Goal: Task Accomplishment & Management: Manage account settings

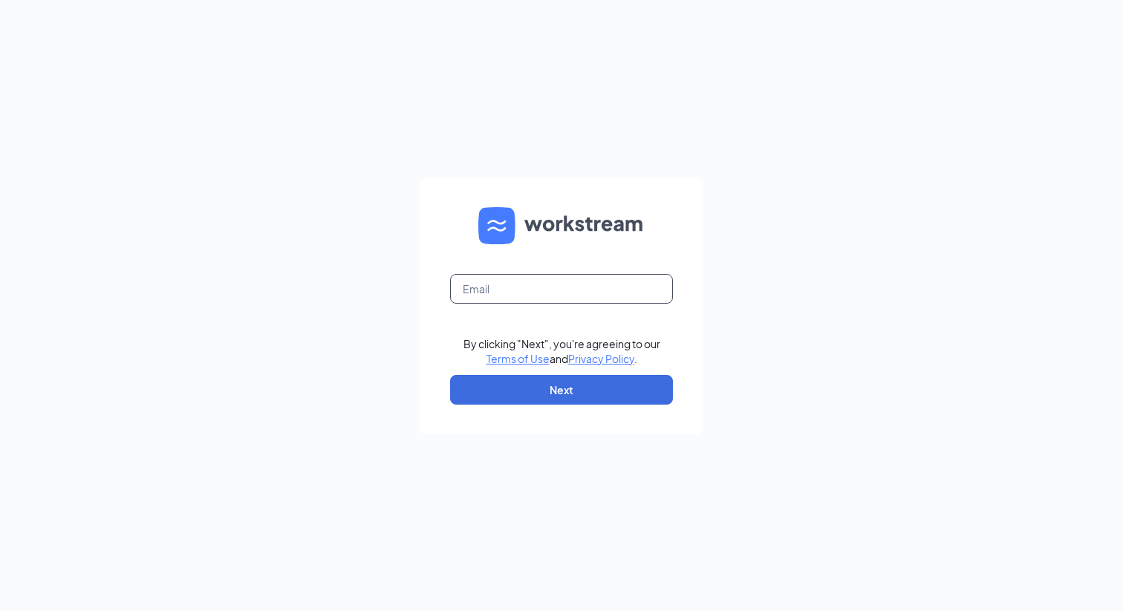
click at [524, 300] on input "text" at bounding box center [561, 289] width 223 height 30
type input "wenkang@workstream.is"
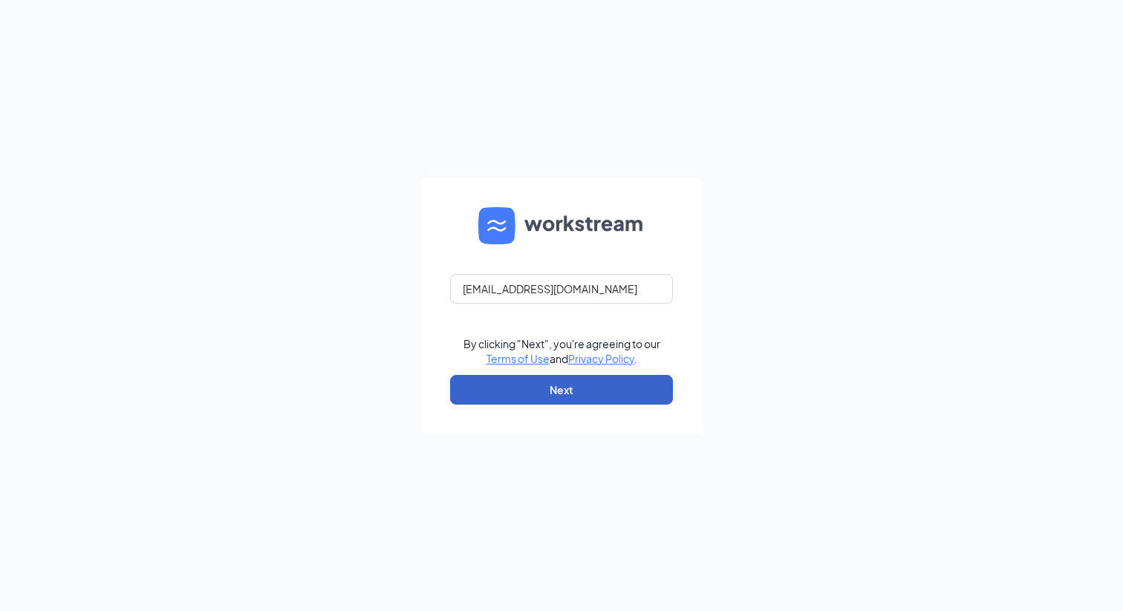
click at [553, 390] on button "Next" at bounding box center [561, 390] width 223 height 30
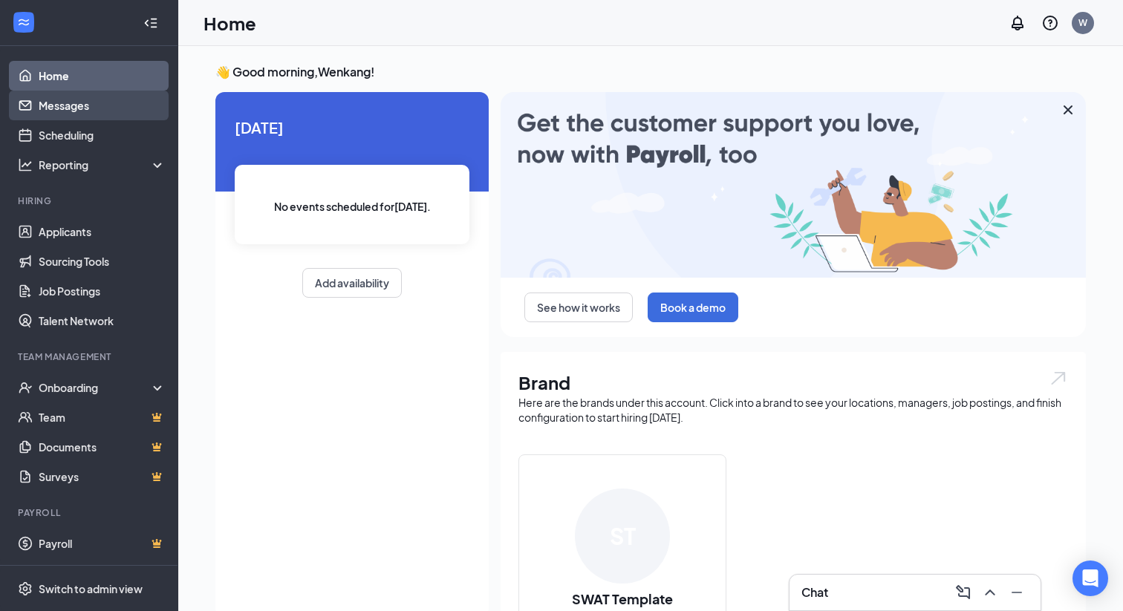
click at [81, 114] on link "Messages" at bounding box center [102, 106] width 127 height 30
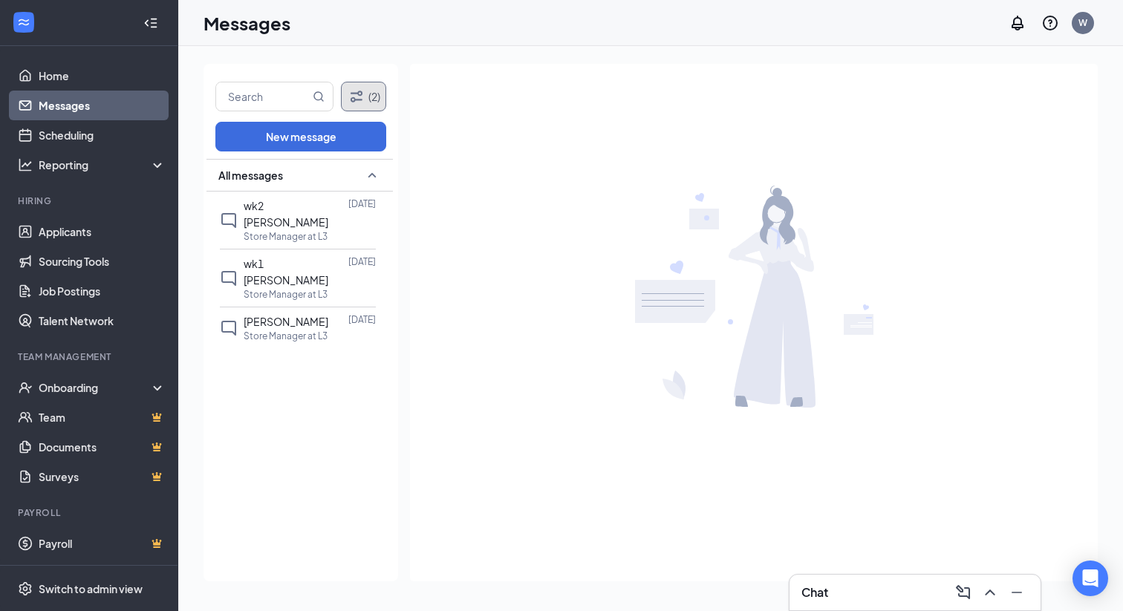
click at [370, 97] on button "(2)" at bounding box center [363, 97] width 45 height 30
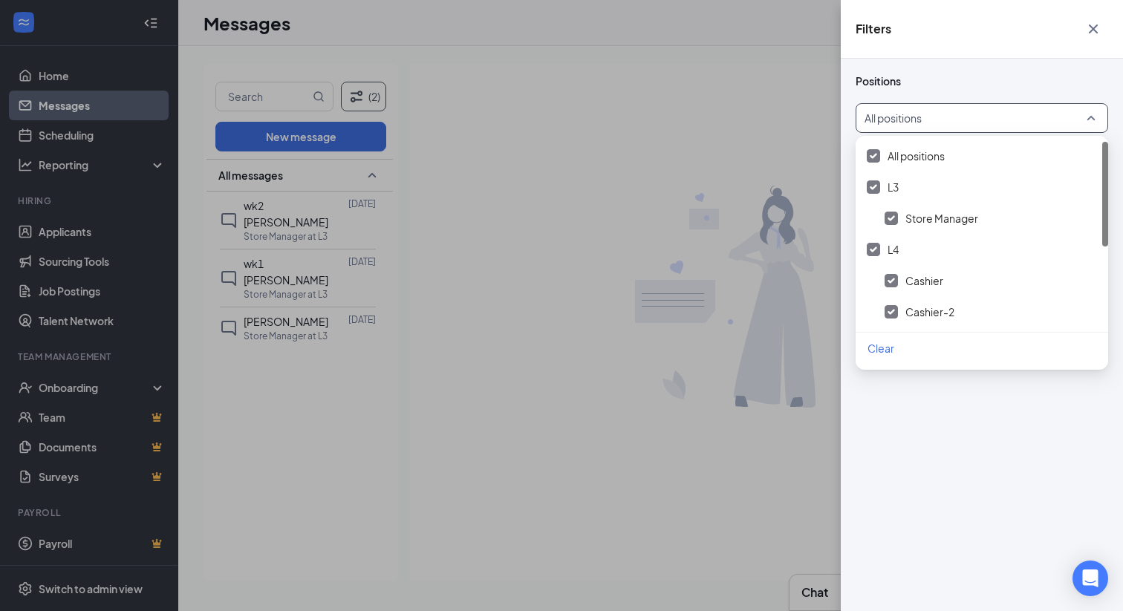
click at [1007, 122] on div at bounding box center [977, 118] width 224 height 24
click at [981, 114] on div at bounding box center [977, 118] width 224 height 24
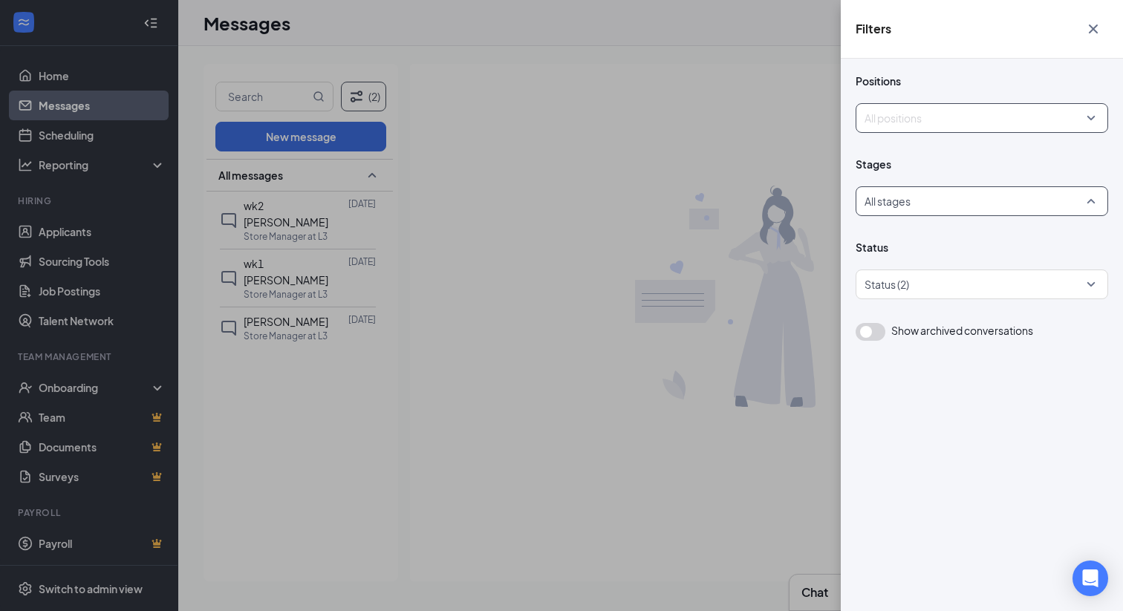
click at [963, 201] on div at bounding box center [977, 201] width 224 height 24
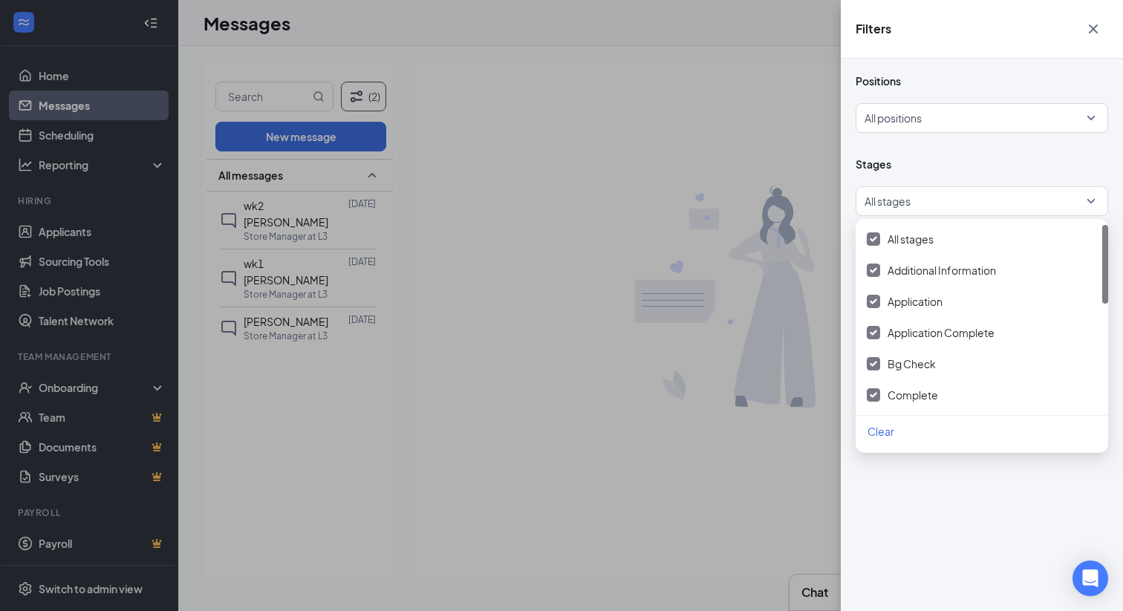
click at [912, 552] on div "Positions All positions Stages All stages Status Status (2) Show archived conve…" at bounding box center [982, 335] width 282 height 553
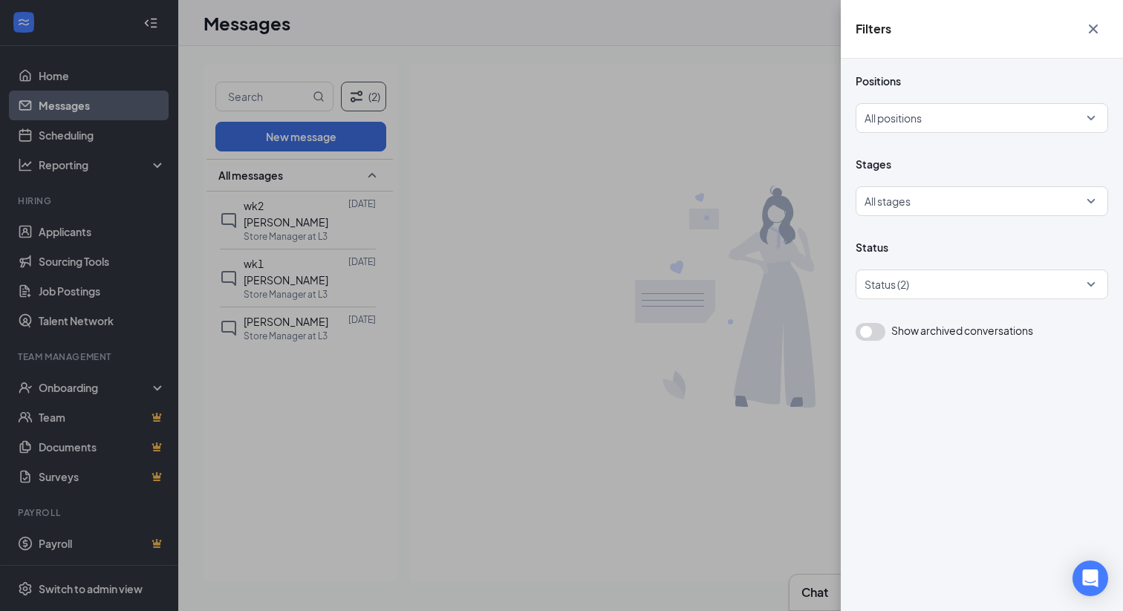
click at [238, 325] on div "Filters Positions All positions Stages All stages Status Status (2) Show archiv…" at bounding box center [561, 305] width 1123 height 611
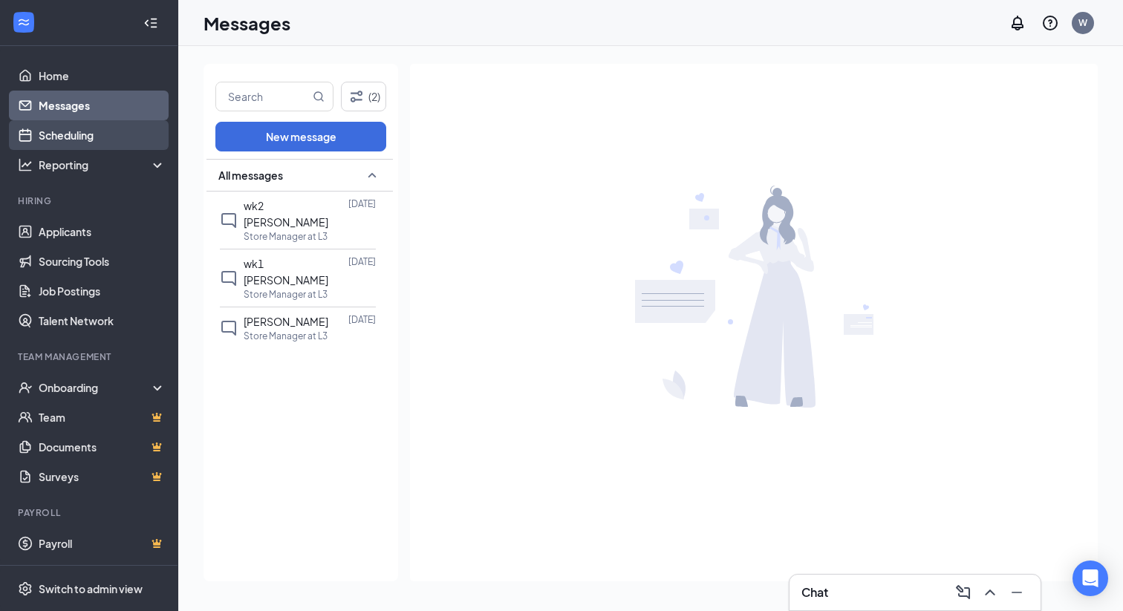
click at [73, 137] on link "Scheduling" at bounding box center [102, 135] width 127 height 30
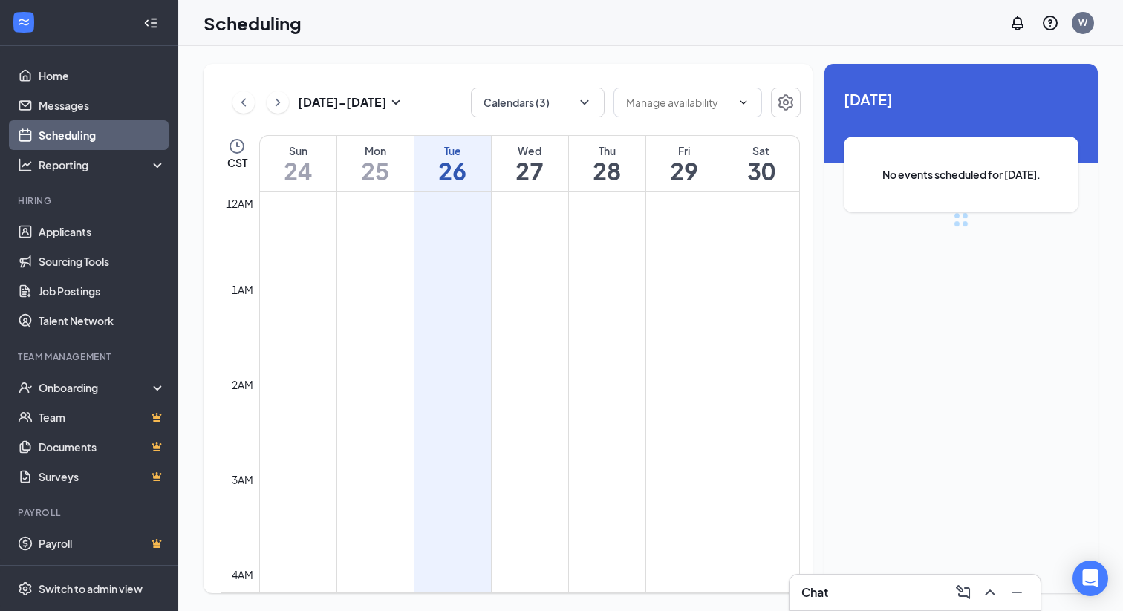
scroll to position [730, 0]
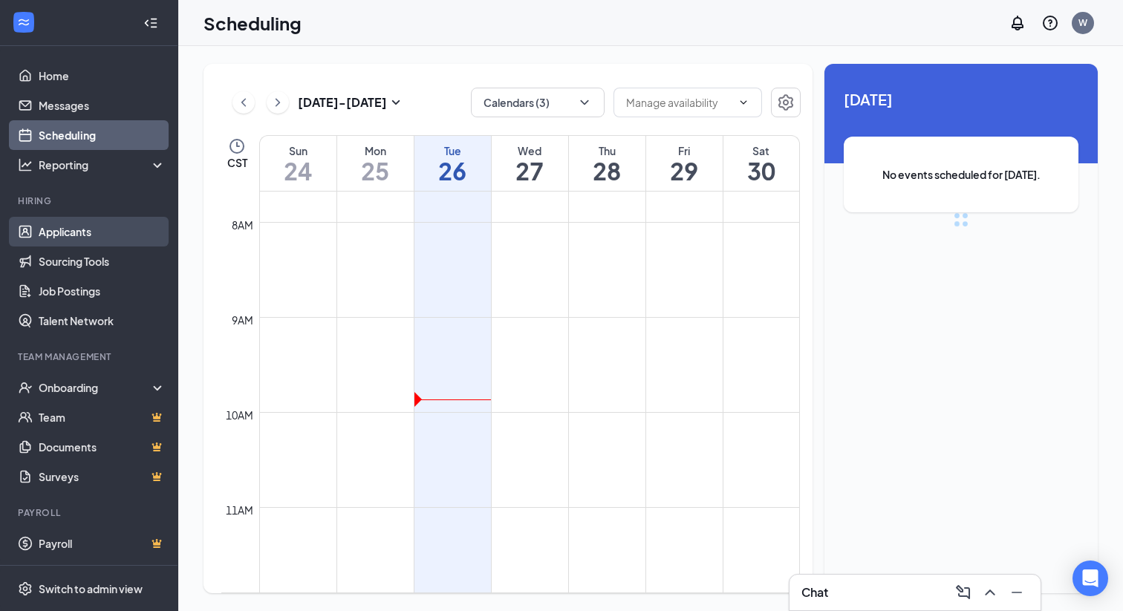
click at [90, 234] on link "Applicants" at bounding box center [102, 232] width 127 height 30
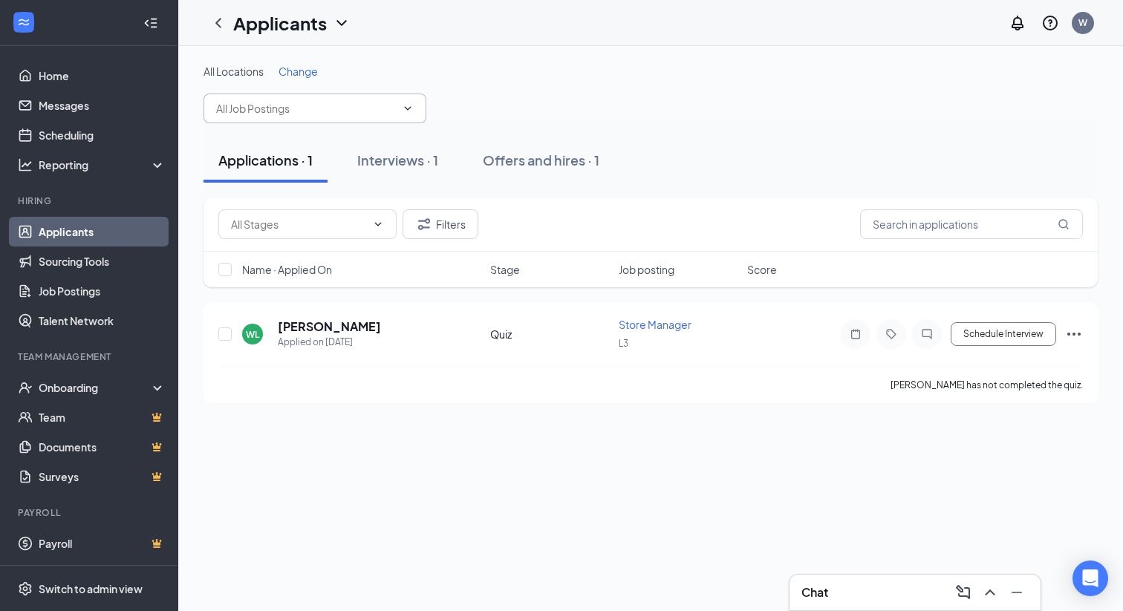
click at [356, 106] on input "text" at bounding box center [306, 108] width 180 height 16
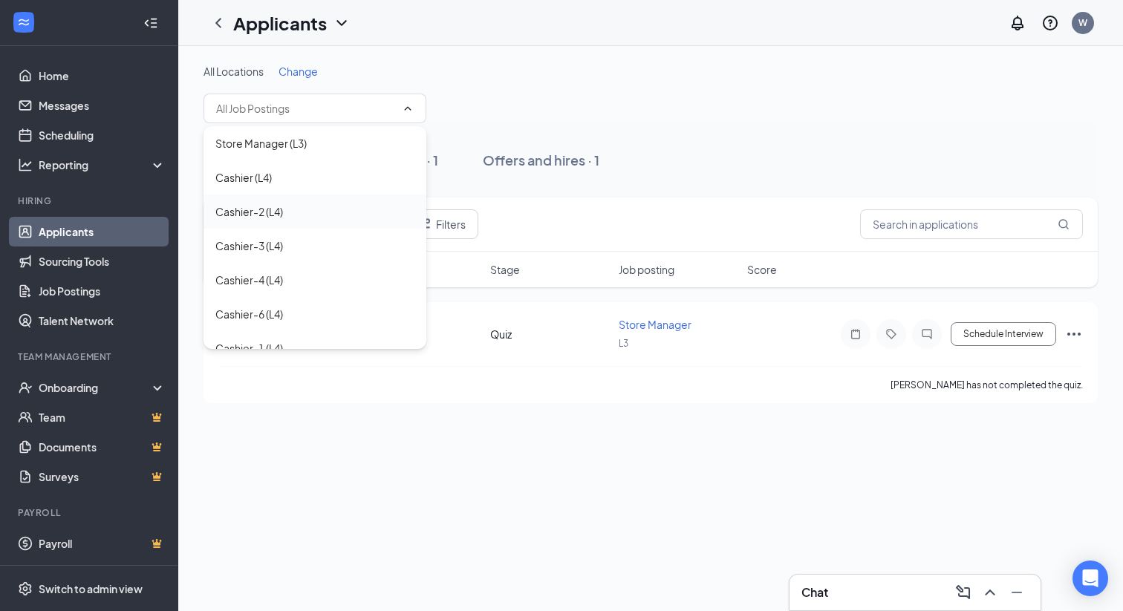
click at [301, 225] on div "Cashier-2 (L4)" at bounding box center [315, 212] width 223 height 34
type input "Cashier-2 (L4)"
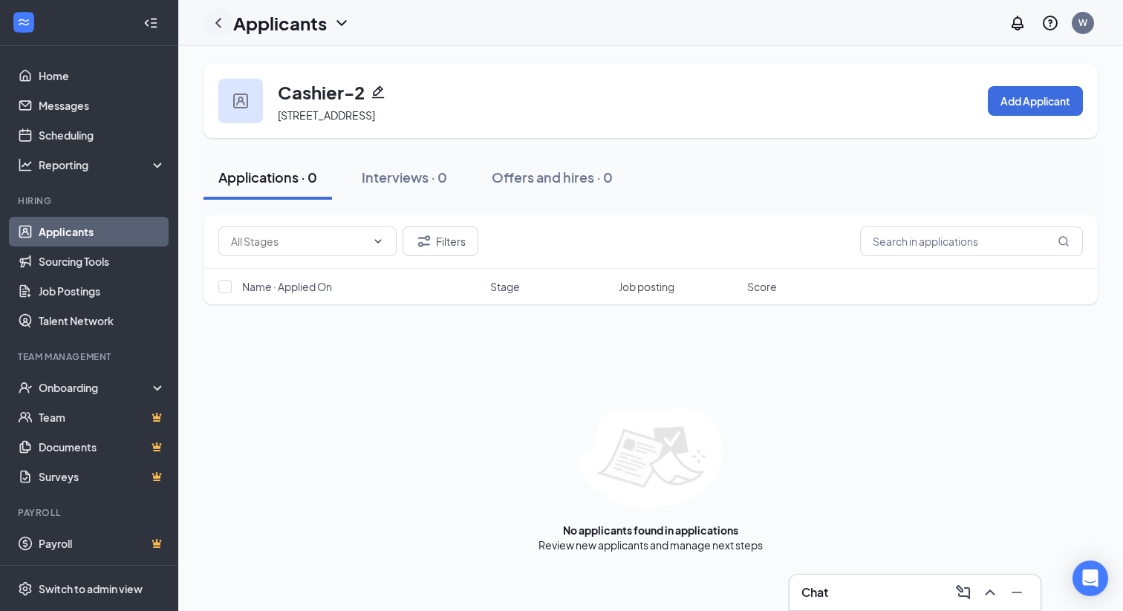
click at [218, 26] on icon "ChevronLeft" at bounding box center [218, 23] width 18 height 18
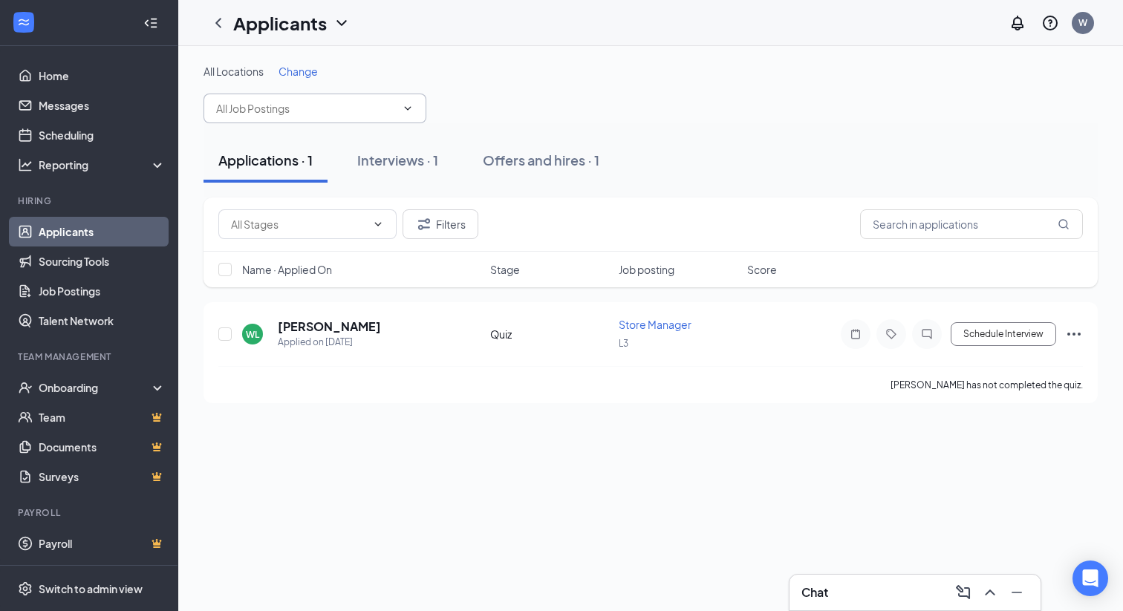
click at [363, 115] on input "text" at bounding box center [306, 108] width 180 height 16
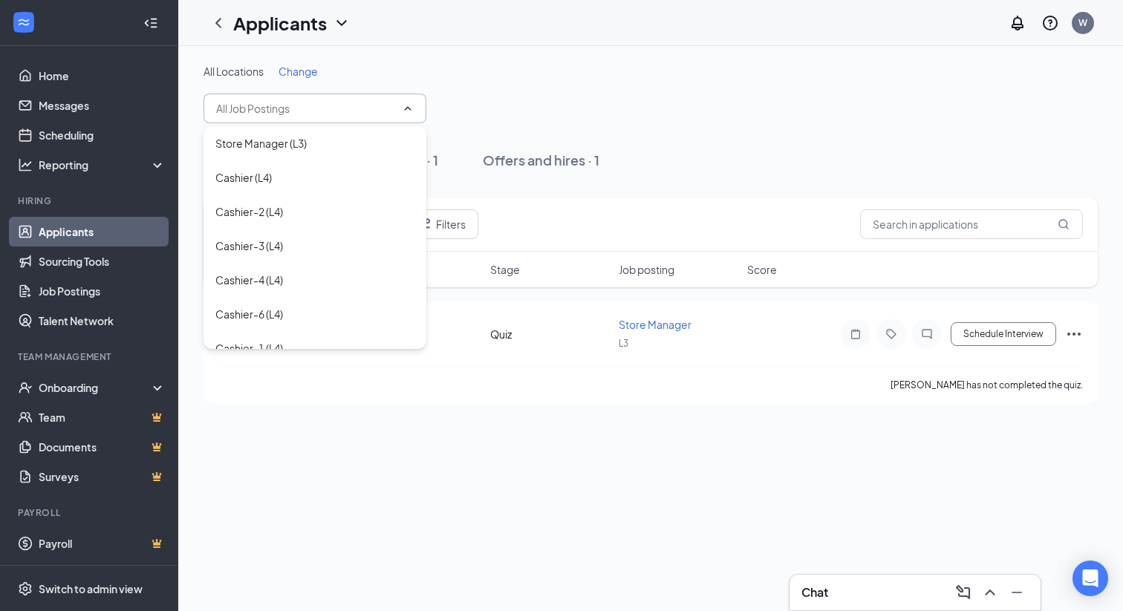
click at [593, 203] on div "Filters" at bounding box center [651, 225] width 894 height 54
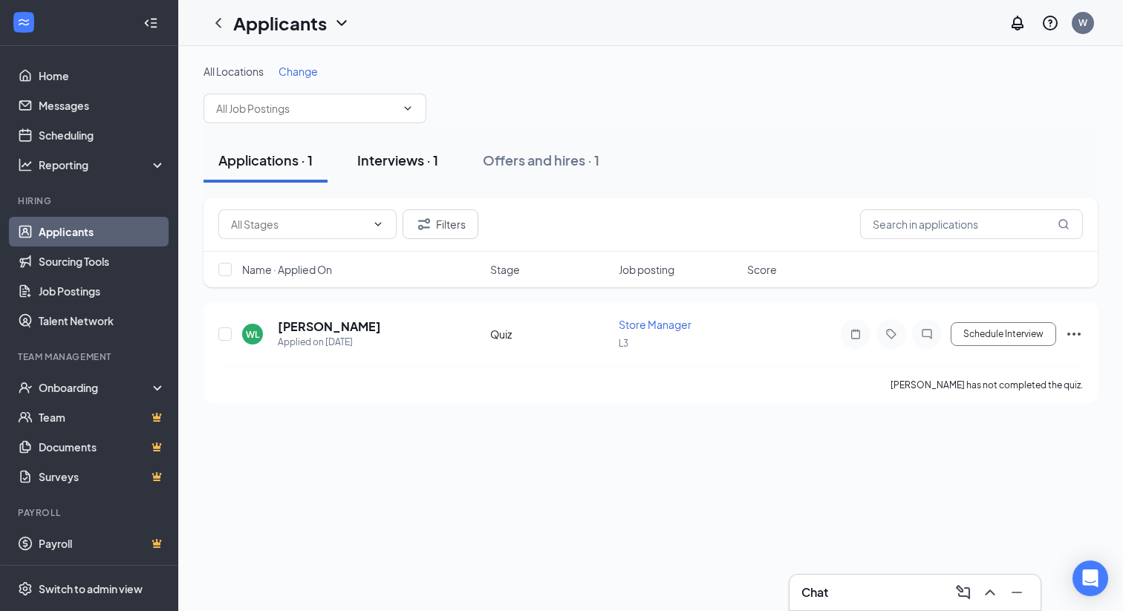
click at [413, 166] on div "Interviews · 1" at bounding box center [397, 160] width 81 height 19
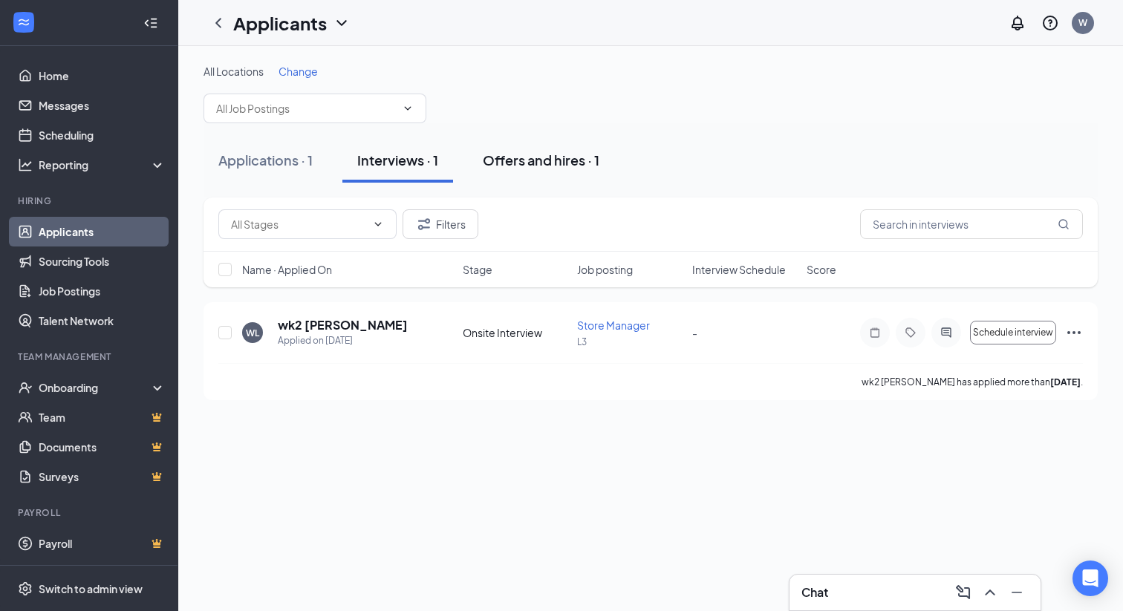
click at [559, 157] on div "Offers and hires · 1" at bounding box center [541, 160] width 117 height 19
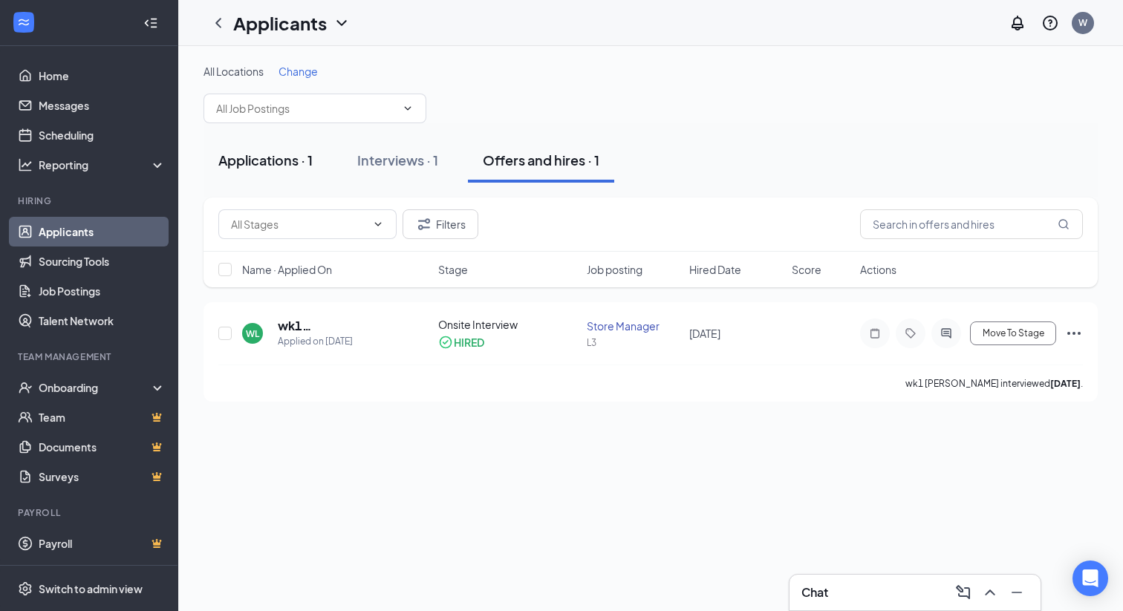
click at [267, 165] on div "Applications · 1" at bounding box center [265, 160] width 94 height 19
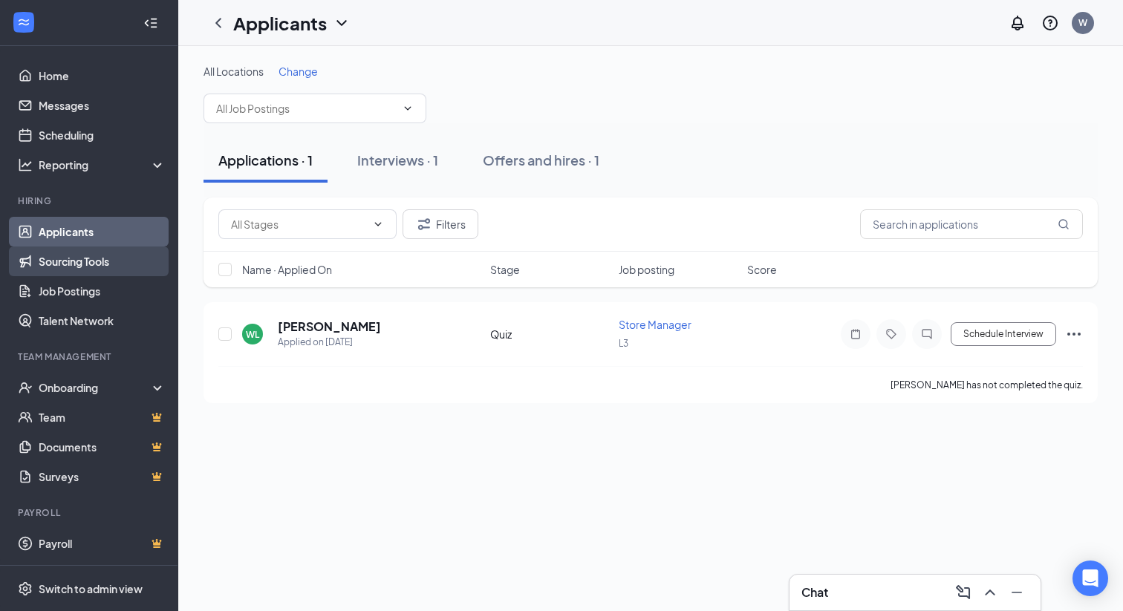
click at [79, 260] on link "Sourcing Tools" at bounding box center [102, 262] width 127 height 30
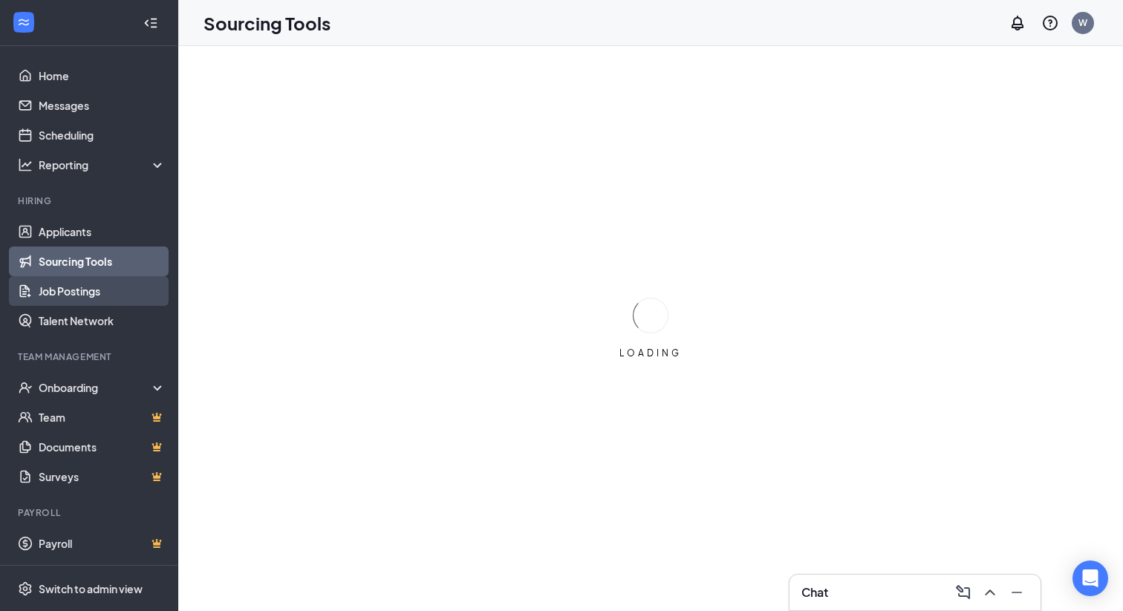
click at [80, 296] on link "Job Postings" at bounding box center [102, 291] width 127 height 30
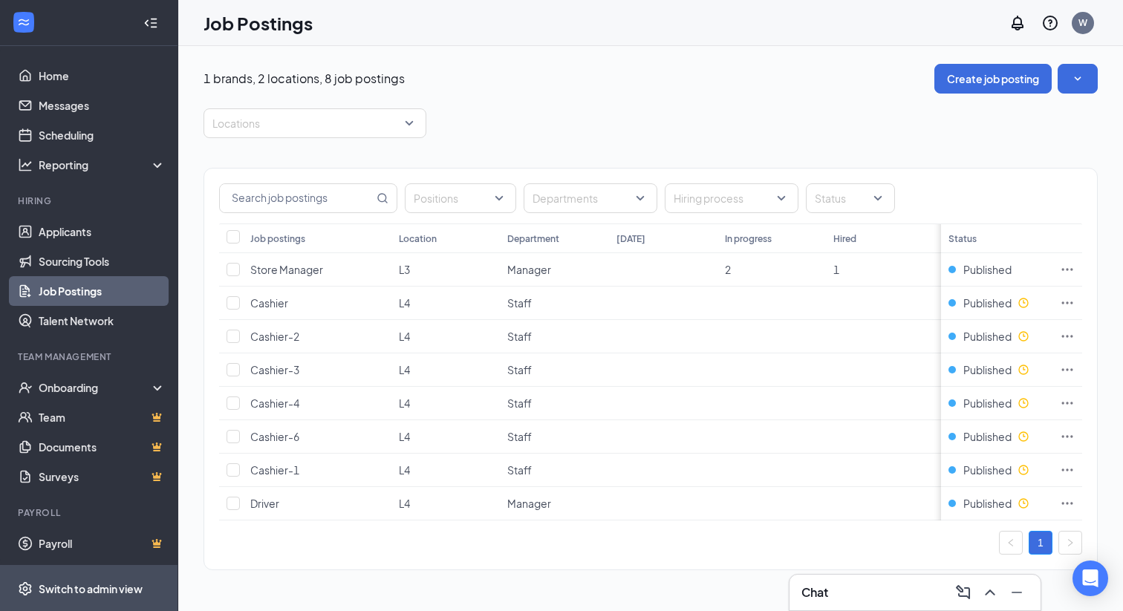
click at [69, 583] on div "Switch to admin view" at bounding box center [91, 589] width 104 height 15
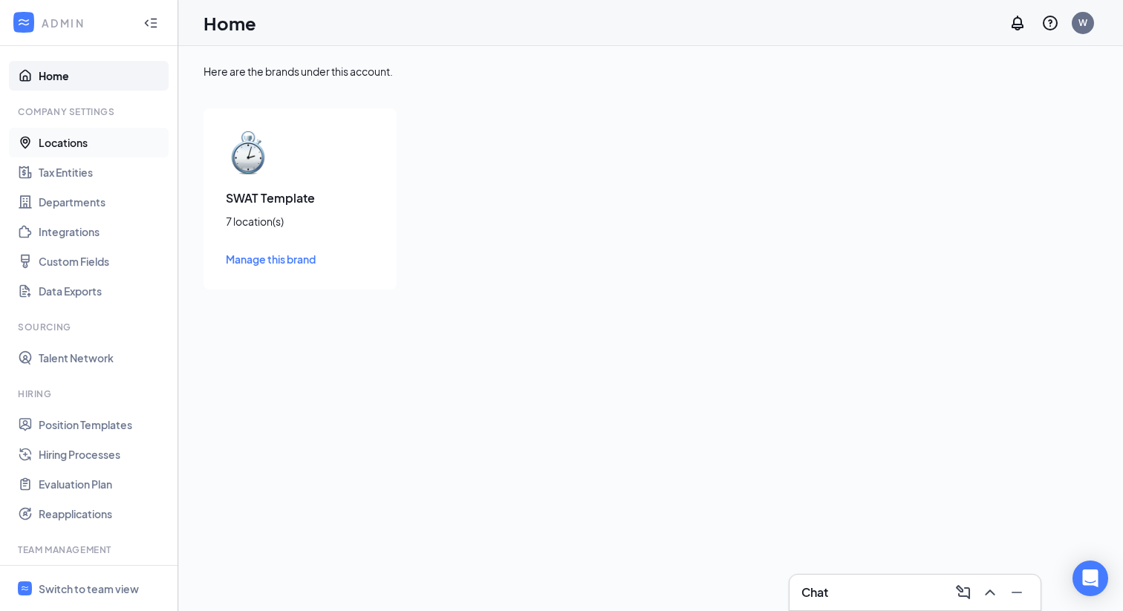
click at [69, 146] on link "Locations" at bounding box center [102, 143] width 127 height 30
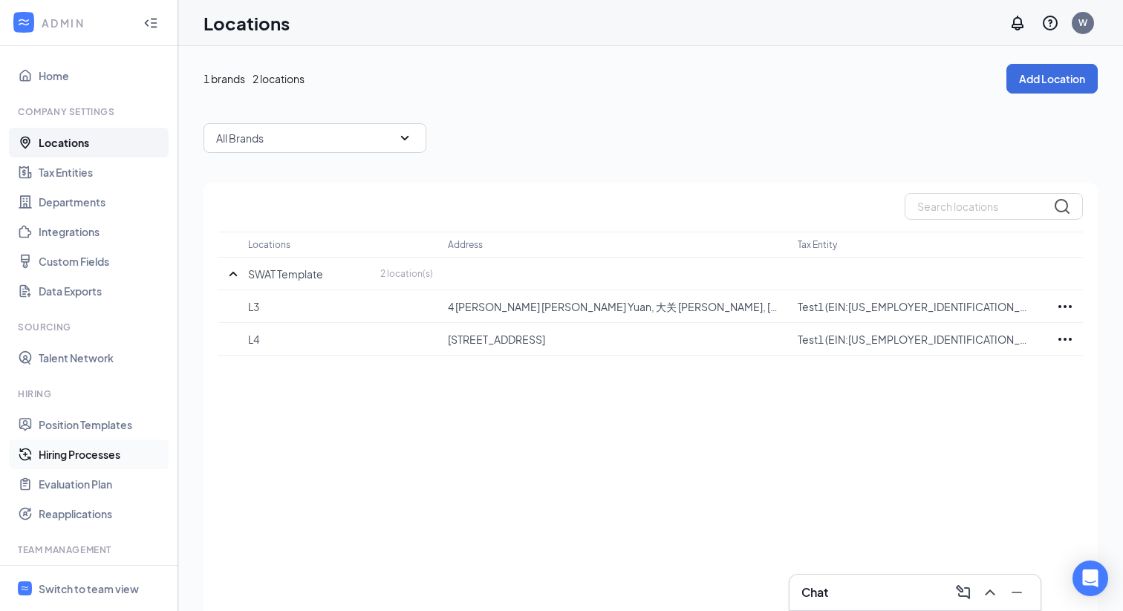
click at [76, 466] on link "Hiring Processes" at bounding box center [102, 455] width 127 height 30
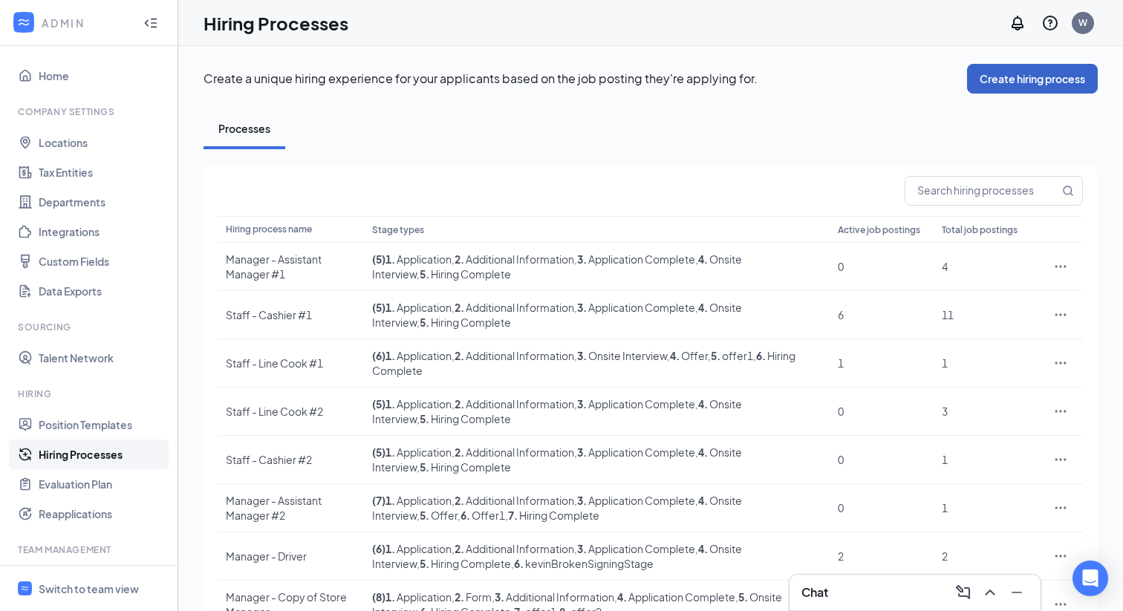
click at [1036, 74] on button "Create hiring process" at bounding box center [1032, 79] width 131 height 30
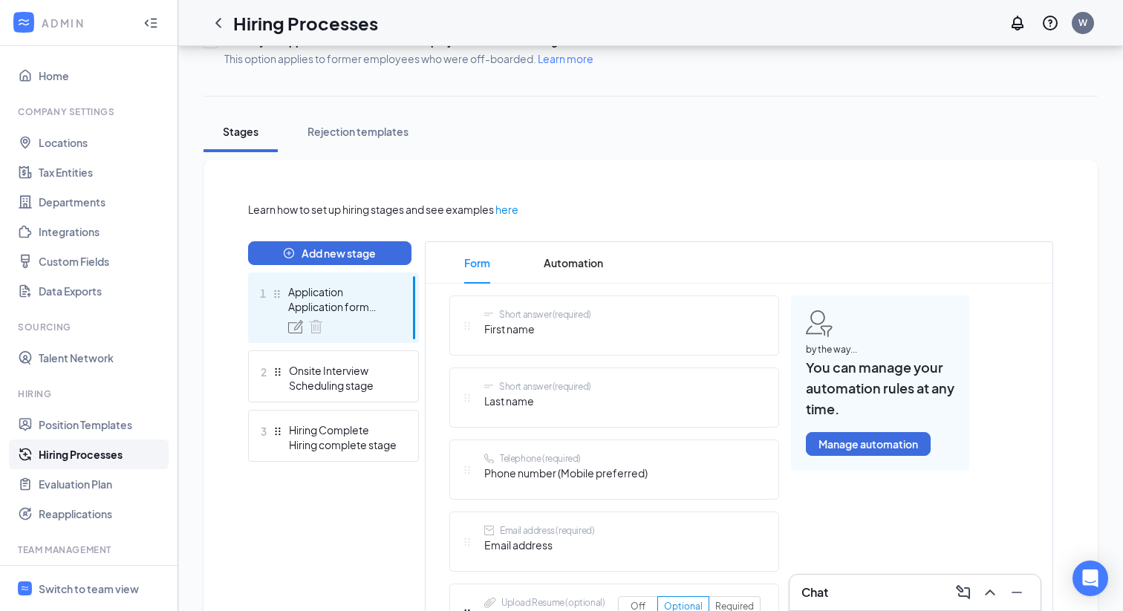
scroll to position [163, 0]
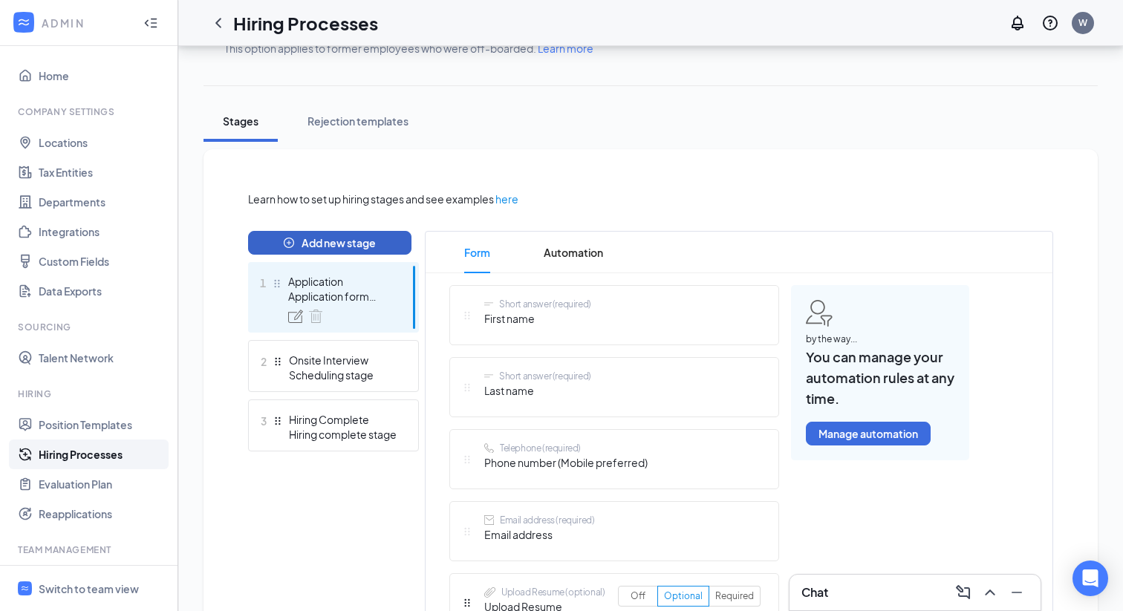
click at [337, 245] on button "Add new stage" at bounding box center [329, 243] width 163 height 24
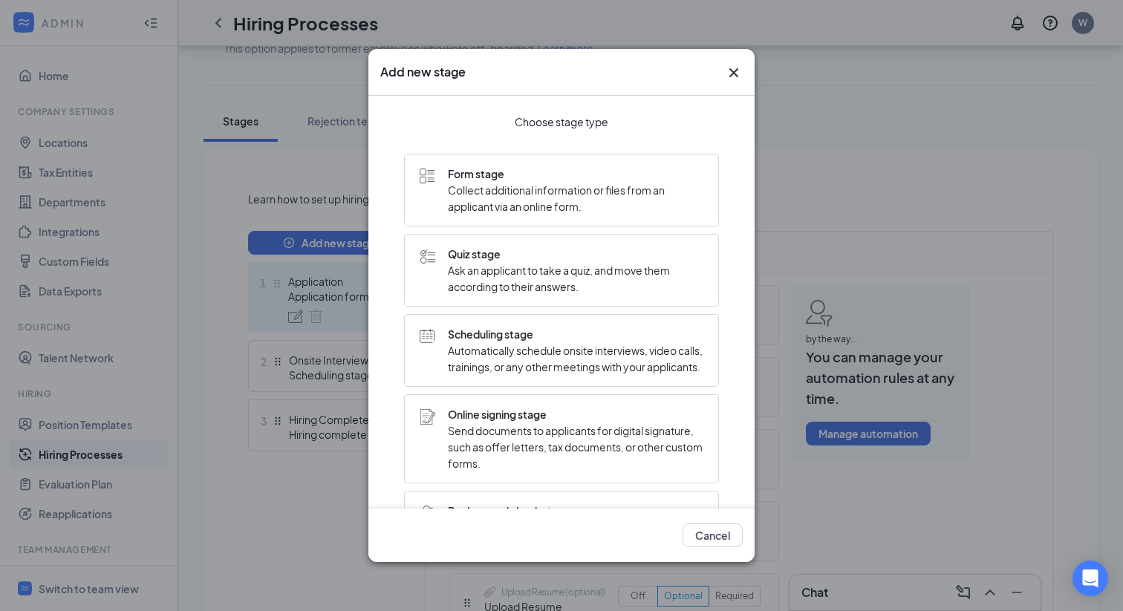
click at [498, 271] on span "Ask an applicant to take a quiz, and move them according to their answers." at bounding box center [576, 278] width 256 height 33
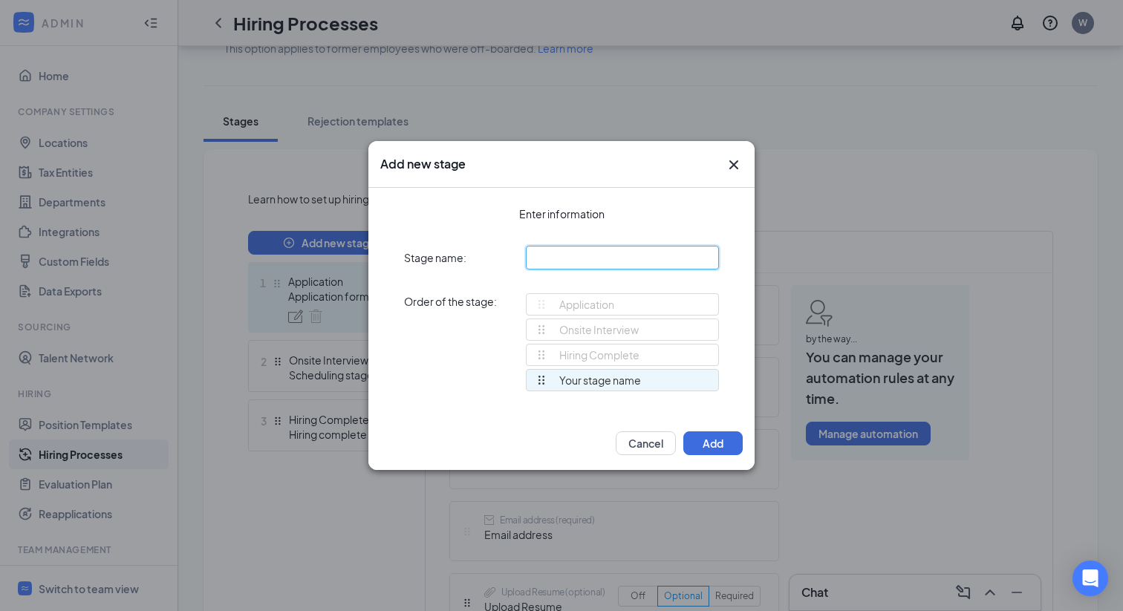
click at [603, 256] on input "text" at bounding box center [622, 258] width 193 height 24
click at [636, 438] on button "Cancel" at bounding box center [646, 444] width 60 height 24
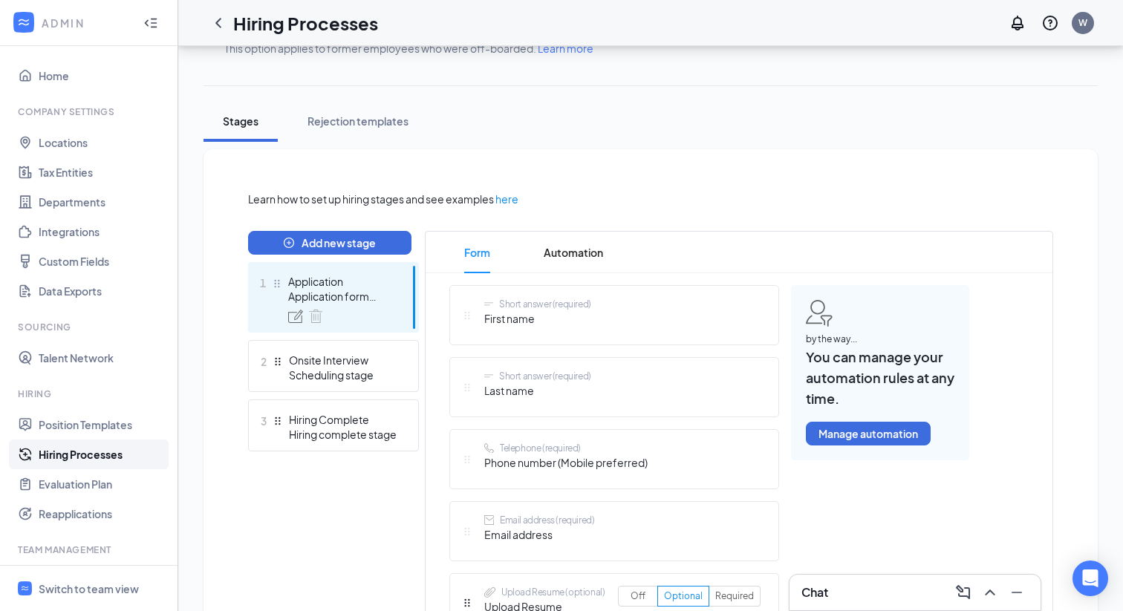
click at [85, 454] on link "Hiring Processes" at bounding box center [102, 455] width 127 height 30
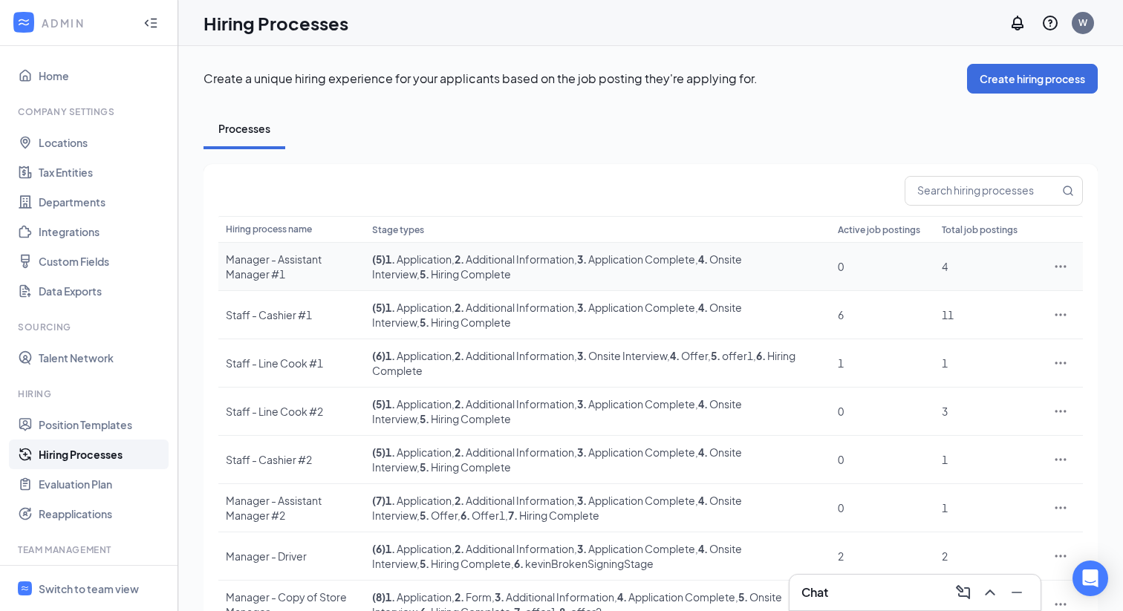
click at [332, 267] on div "Manager - Assistant Manager #1" at bounding box center [291, 267] width 131 height 30
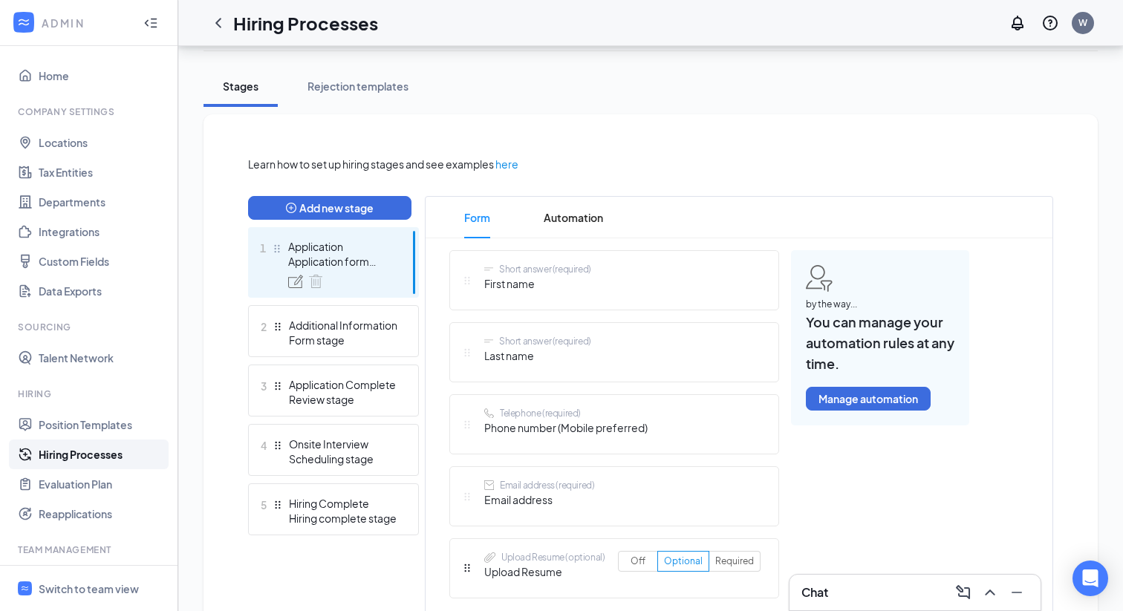
scroll to position [281, 0]
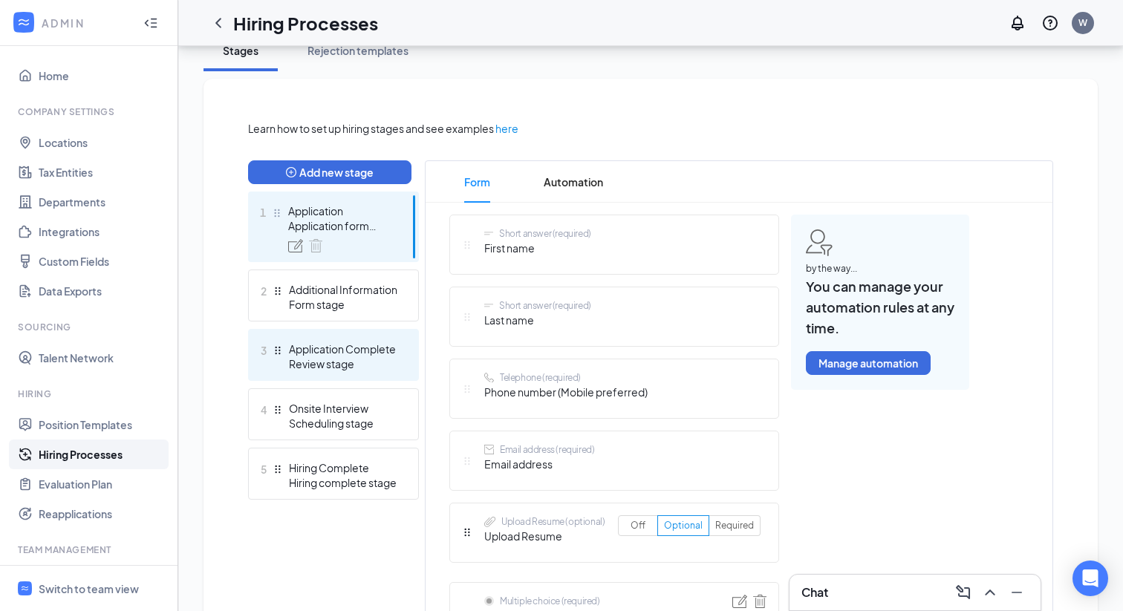
click at [331, 345] on div "Application Complete" at bounding box center [343, 349] width 108 height 15
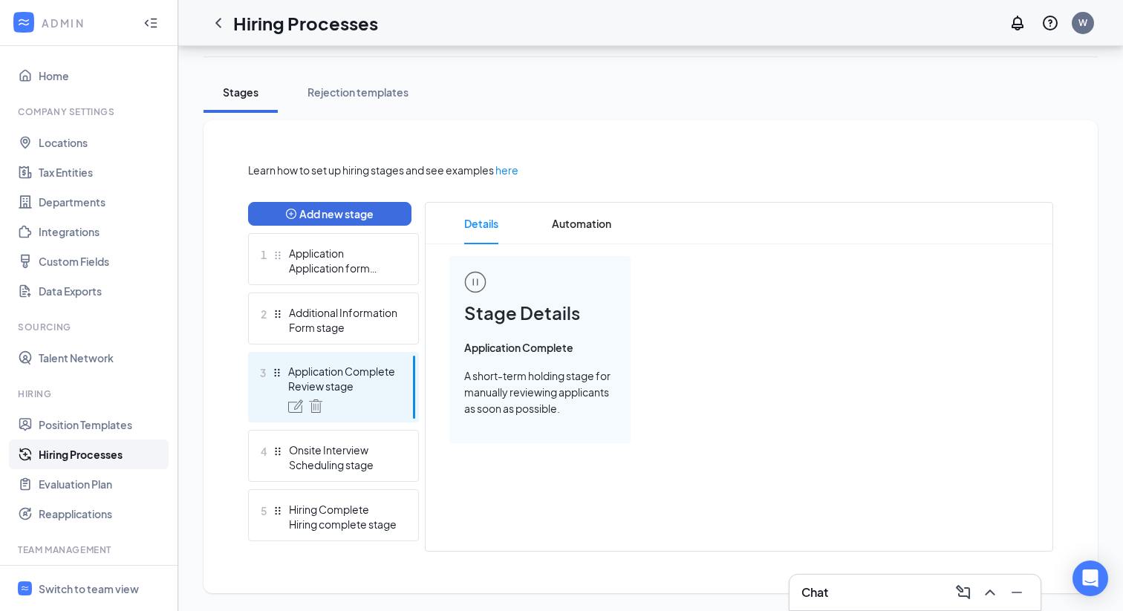
scroll to position [239, 0]
click at [333, 486] on ul "1 Application Application form stage 2 Additional Information Form stage 3 Appl…" at bounding box center [333, 387] width 171 height 308
click at [332, 461] on div "Scheduling stage" at bounding box center [343, 465] width 108 height 15
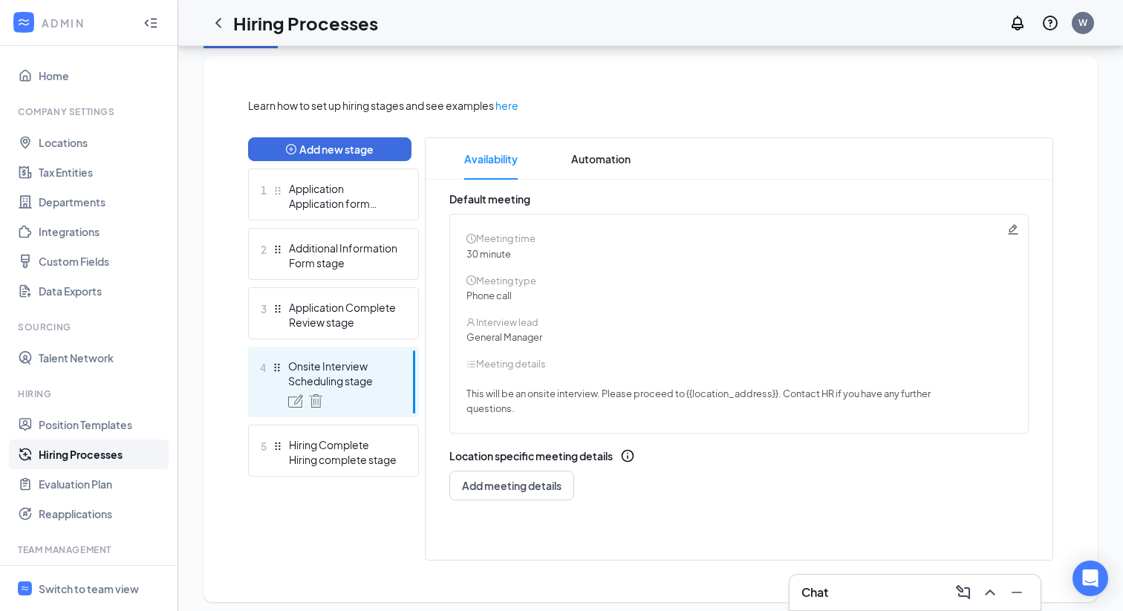
scroll to position [312, 0]
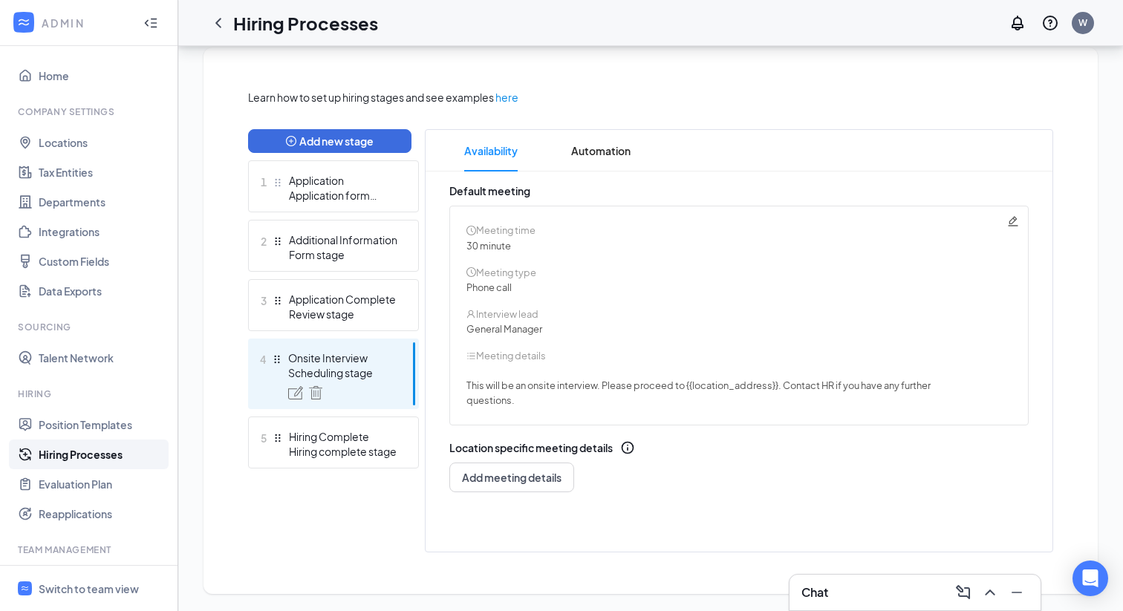
click at [1012, 218] on icon "Pencil" at bounding box center [1013, 221] width 12 height 12
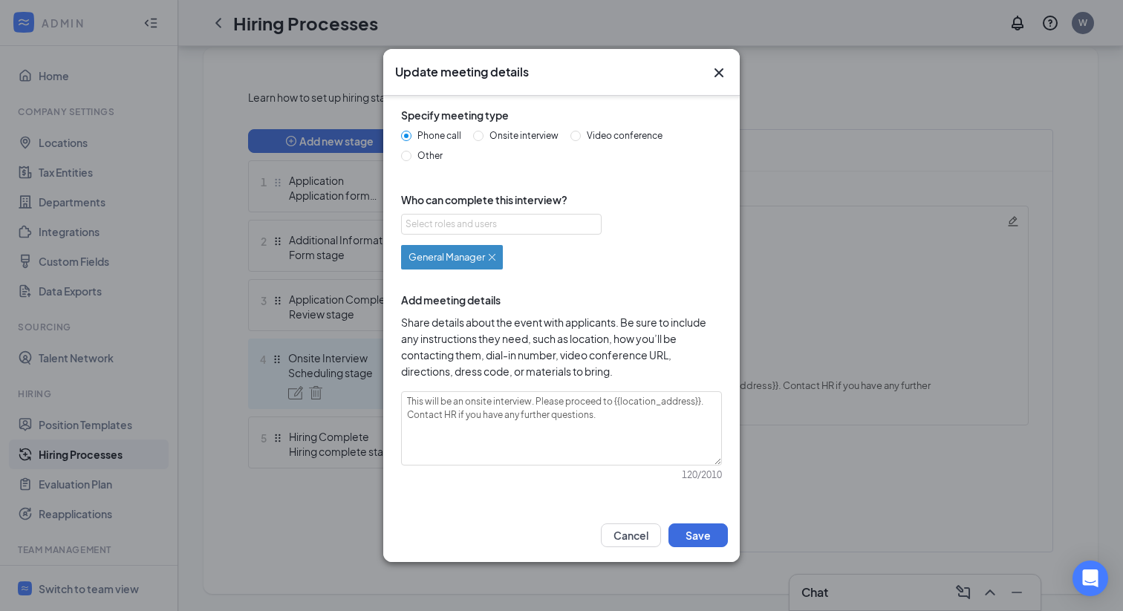
scroll to position [0, 0]
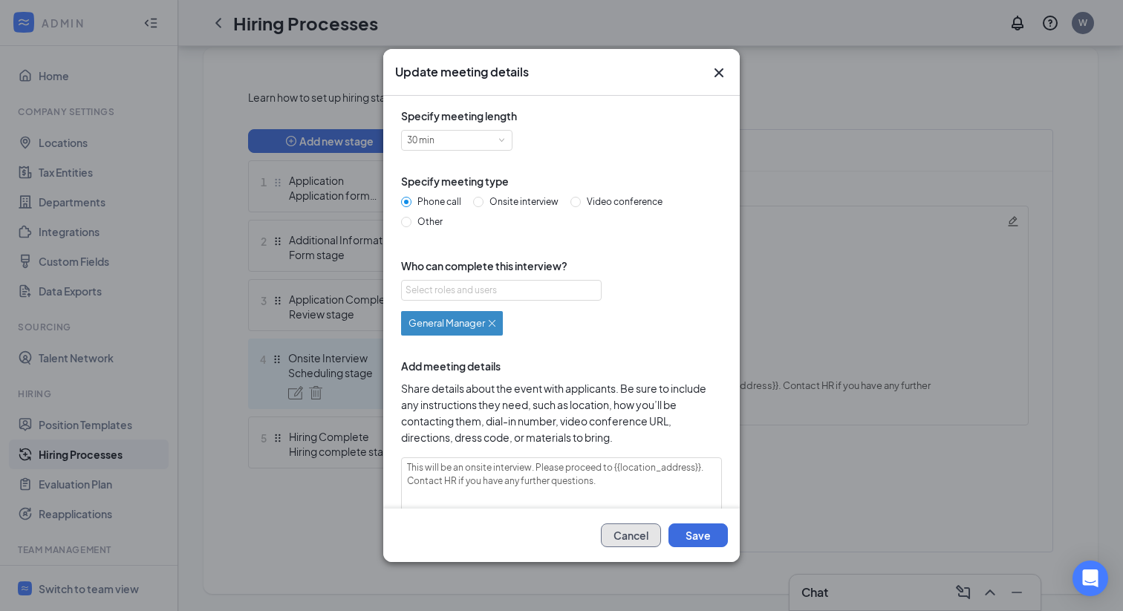
click at [623, 532] on button "Cancel" at bounding box center [631, 536] width 60 height 24
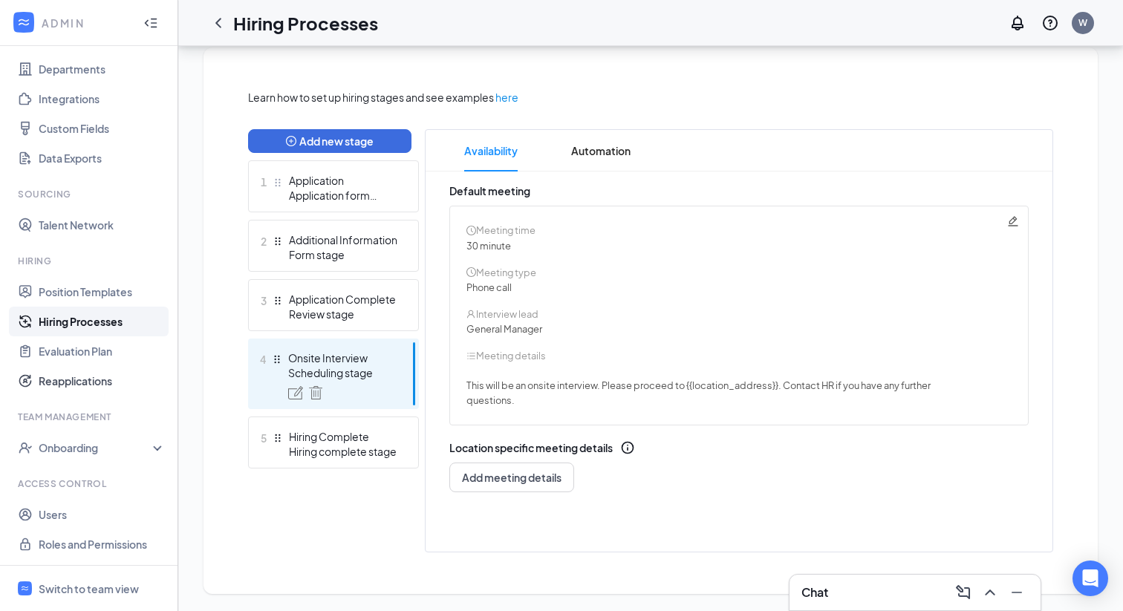
scroll to position [313, 0]
click at [79, 351] on link "Evaluation Plan" at bounding box center [102, 351] width 127 height 30
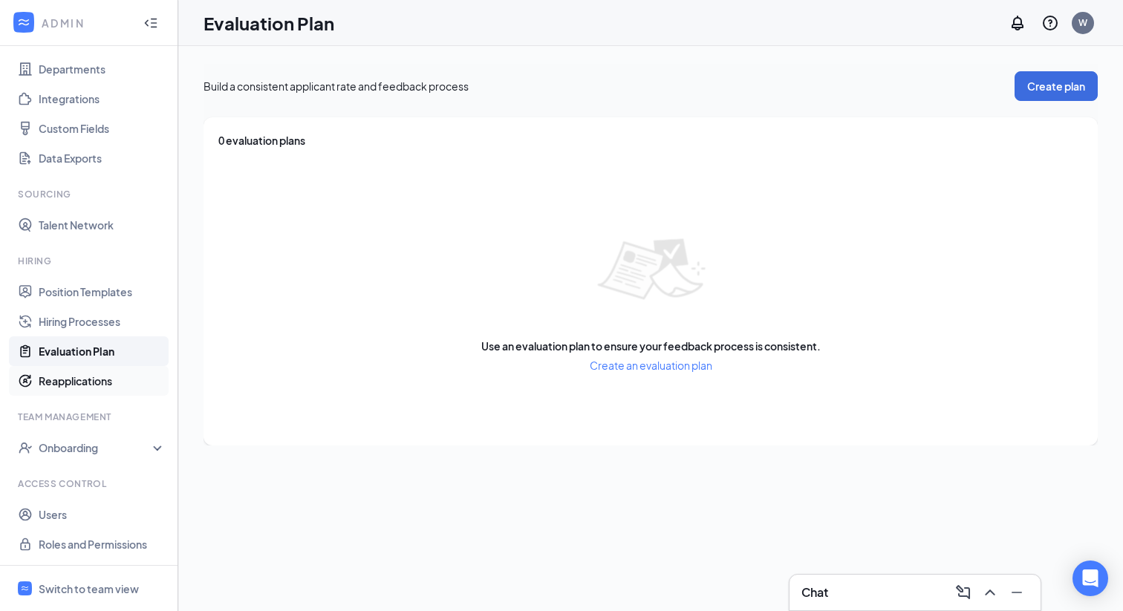
click at [81, 389] on link "Reapplications" at bounding box center [102, 381] width 127 height 30
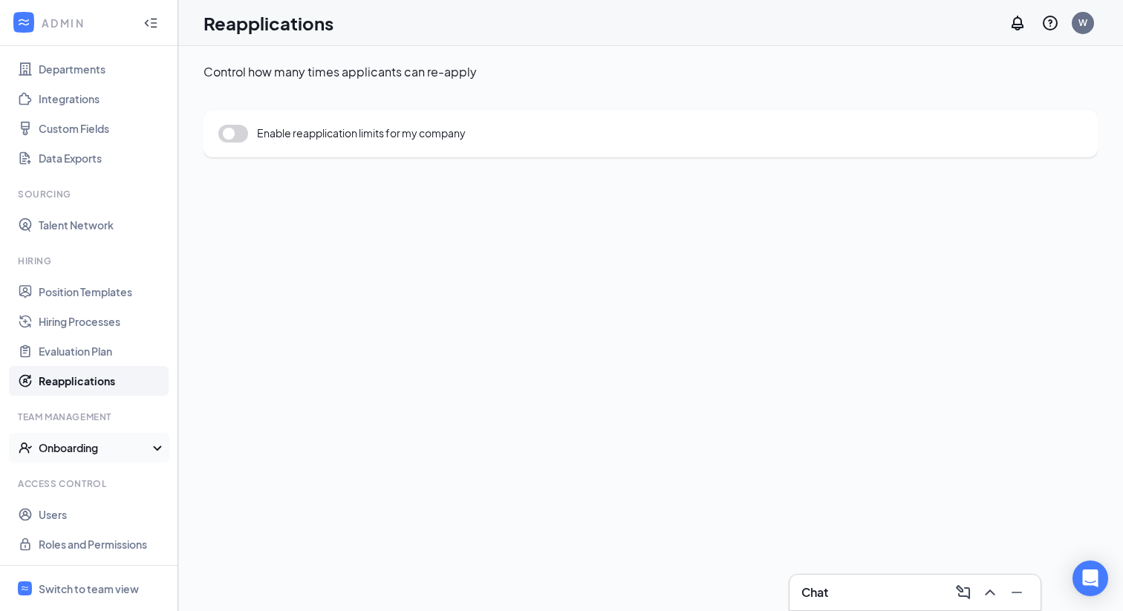
click at [119, 458] on div "Onboarding" at bounding box center [89, 448] width 178 height 30
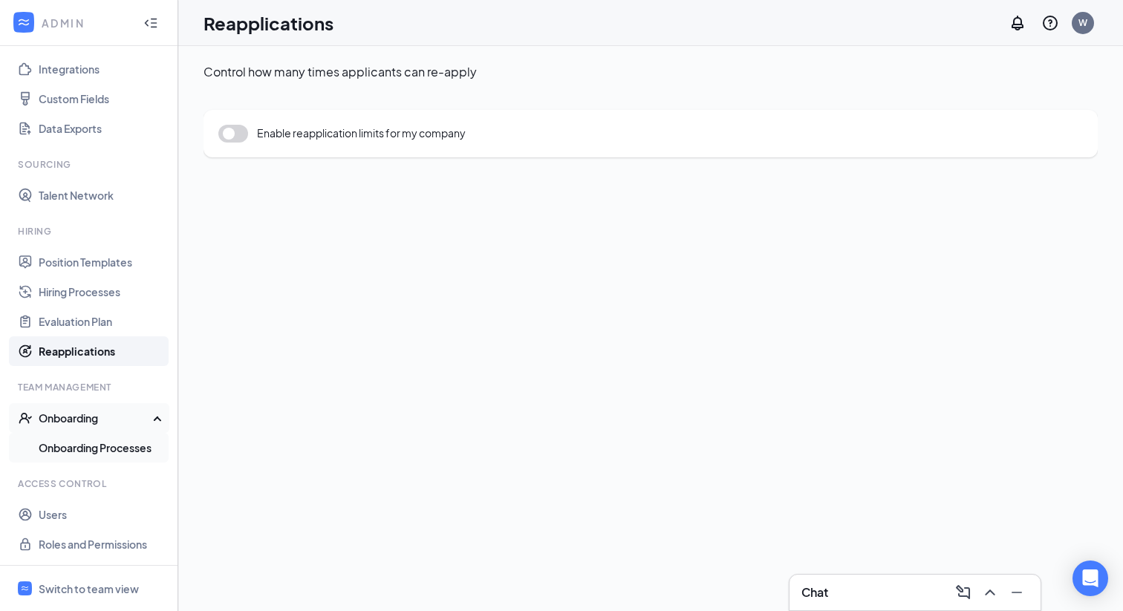
click at [111, 451] on link "Onboarding Processes" at bounding box center [102, 448] width 127 height 30
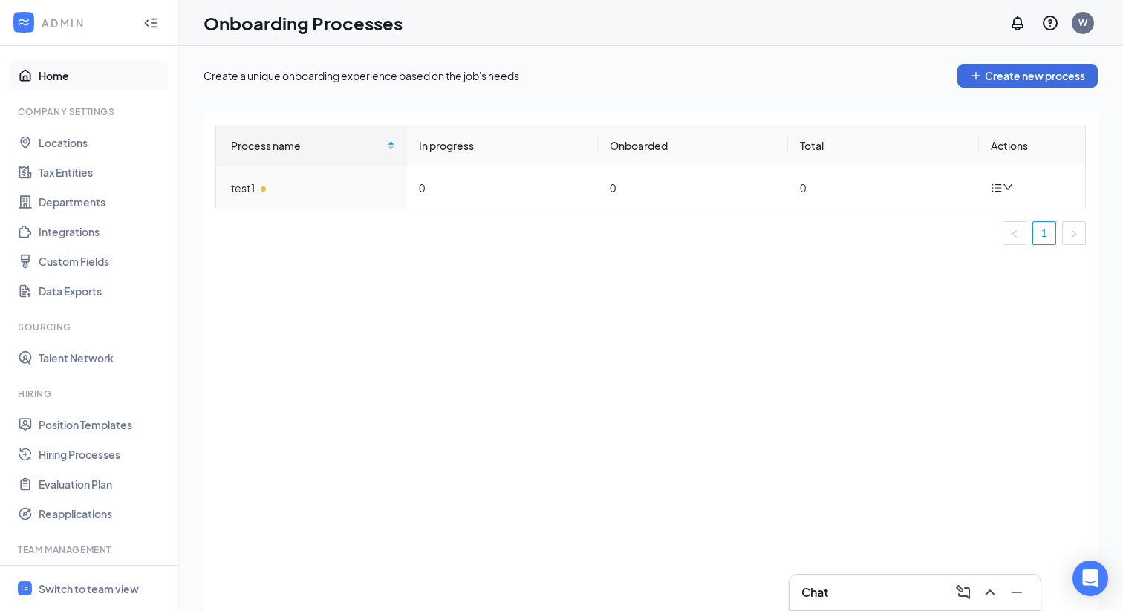
click at [68, 72] on link "Home" at bounding box center [102, 76] width 127 height 30
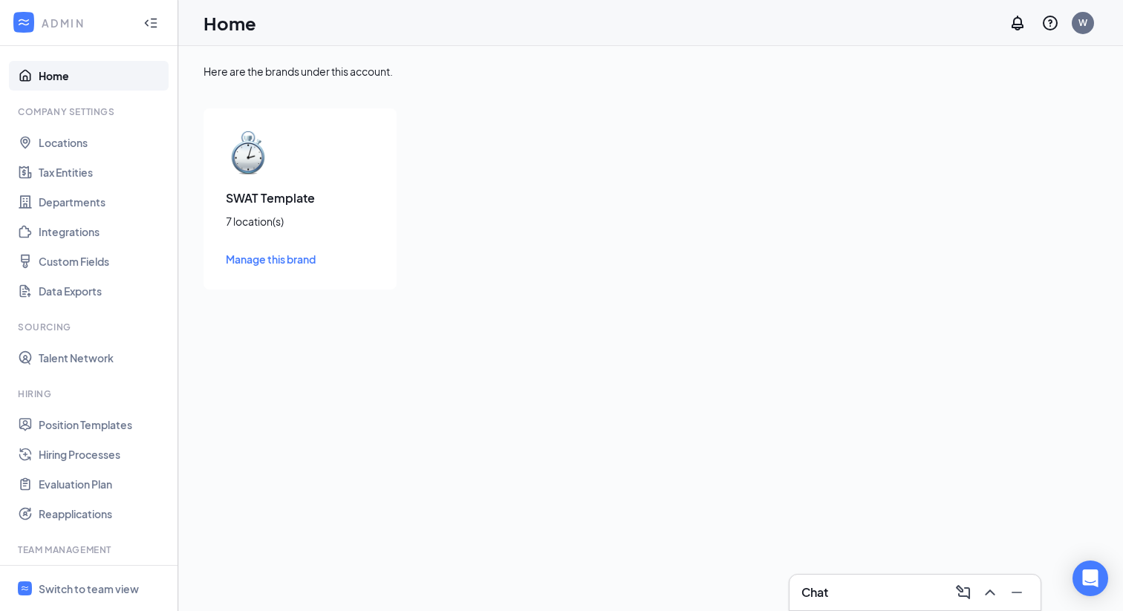
click at [156, 18] on icon "Collapse" at bounding box center [150, 23] width 15 height 15
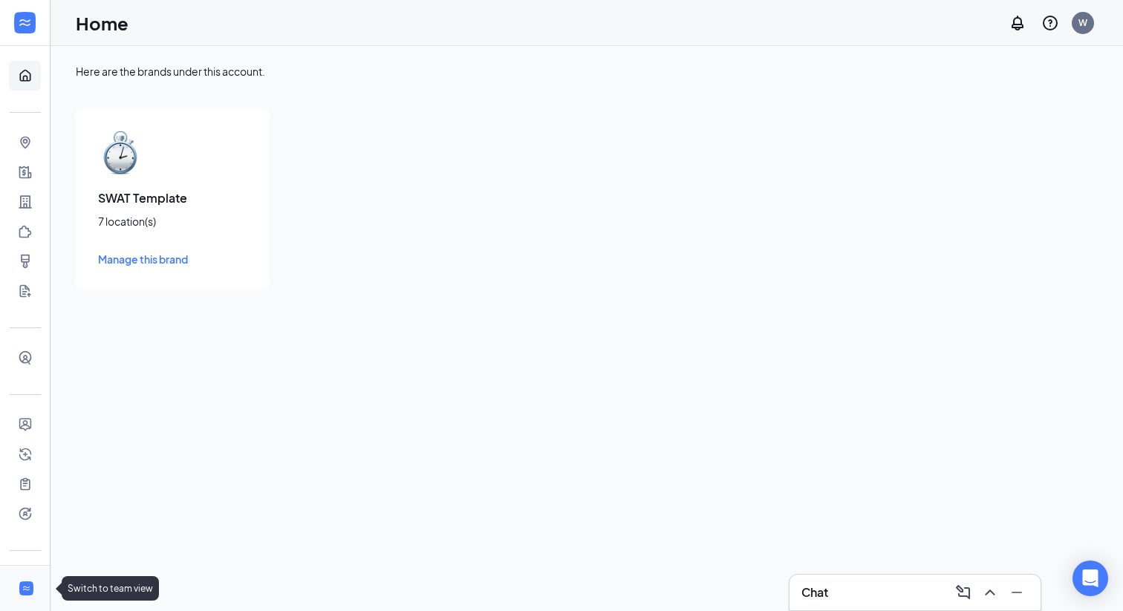
click at [16, 586] on li "Switch to team view" at bounding box center [25, 588] width 50 height 45
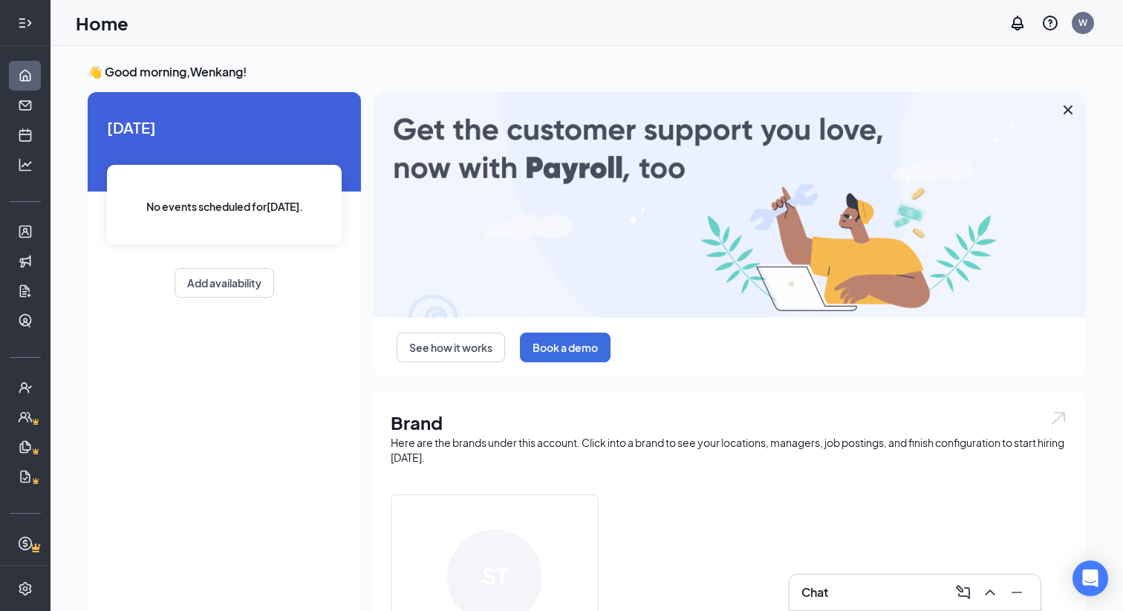
click at [26, 27] on icon "Expand" at bounding box center [25, 23] width 15 height 15
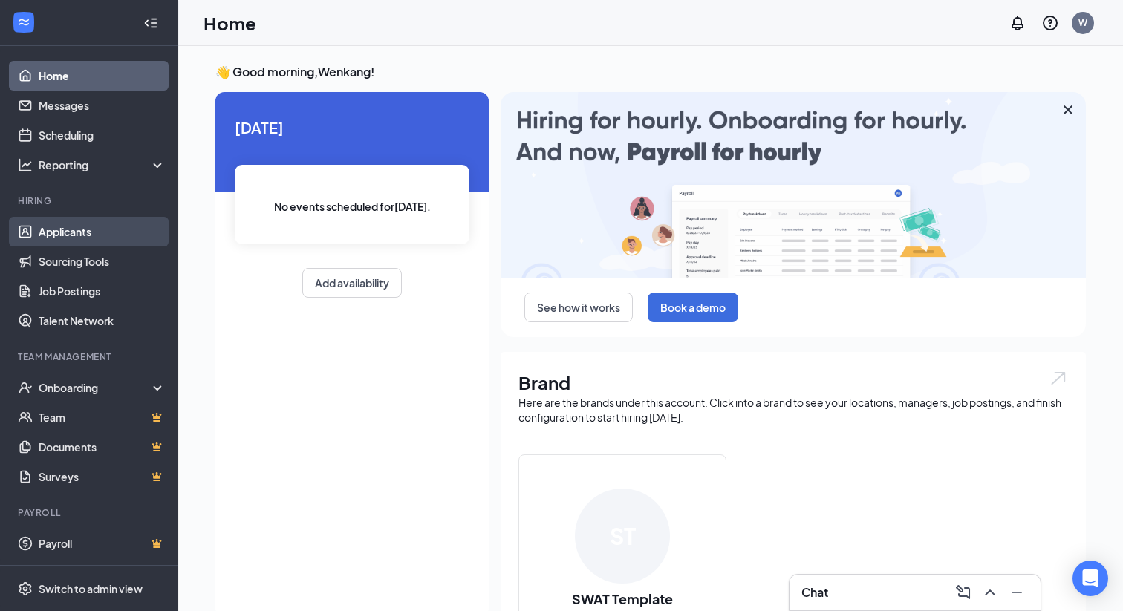
click at [87, 231] on link "Applicants" at bounding box center [102, 232] width 127 height 30
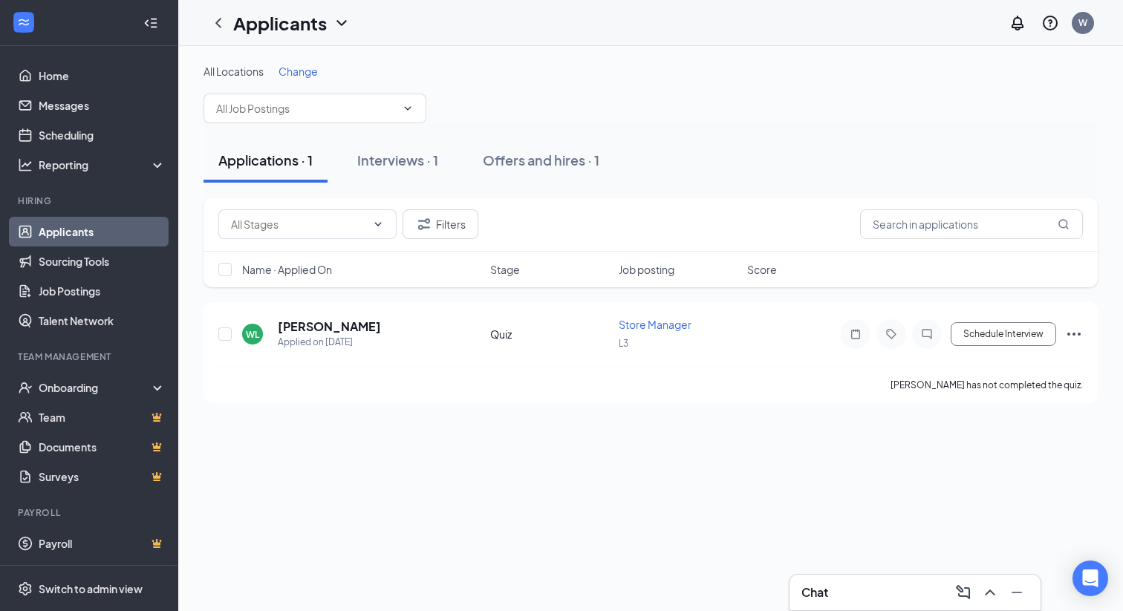
click at [340, 26] on icon "ChevronDown" at bounding box center [342, 23] width 18 height 18
click at [306, 105] on link "Archived applicants" at bounding box center [322, 97] width 160 height 15
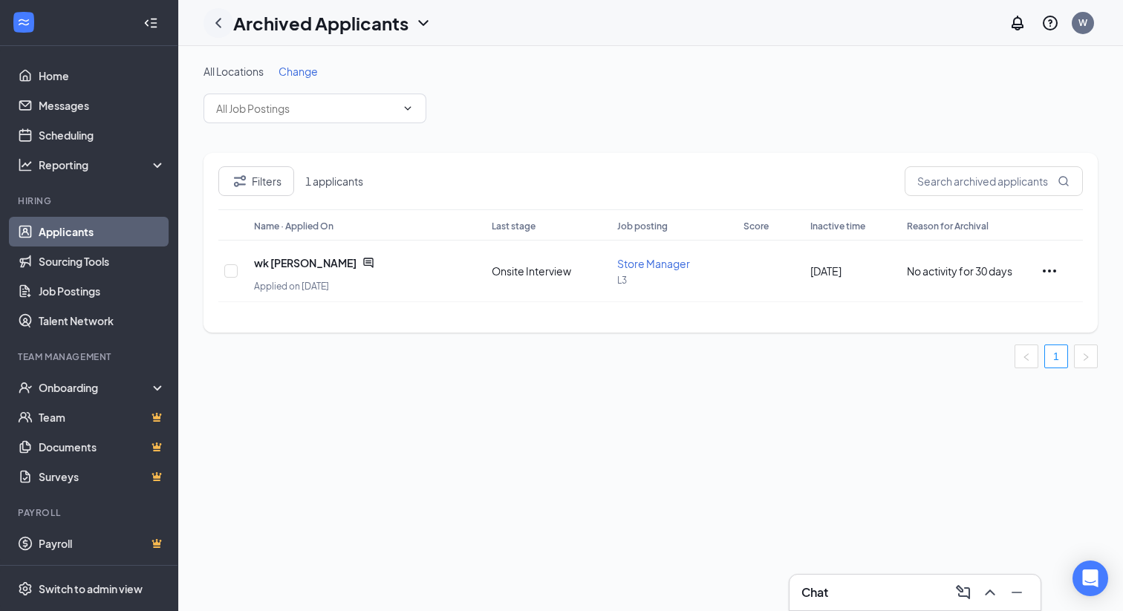
click at [218, 22] on icon "ChevronLeft" at bounding box center [218, 23] width 18 height 18
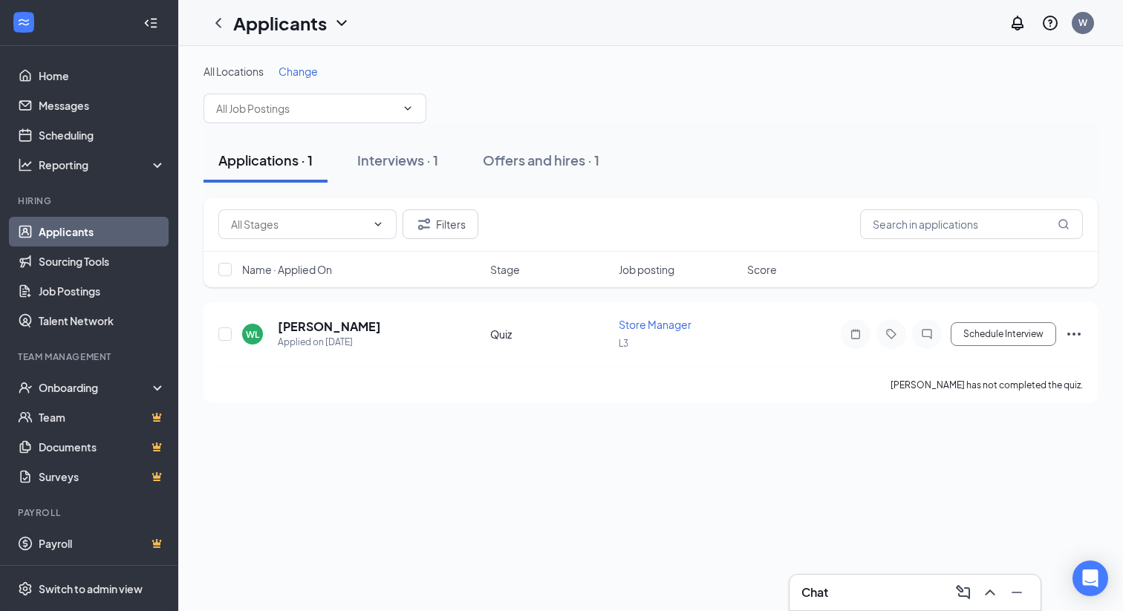
click at [341, 24] on icon "ChevronDown" at bounding box center [341, 23] width 10 height 6
click at [309, 101] on link "Archived applicants" at bounding box center [322, 97] width 160 height 15
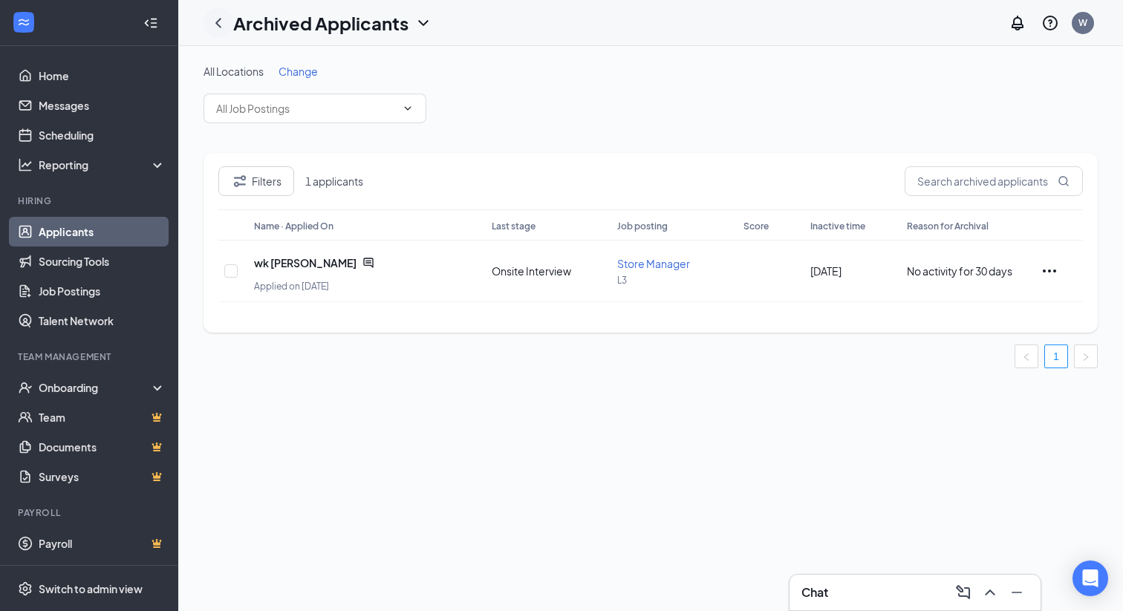
click at [218, 22] on icon "ChevronLeft" at bounding box center [218, 23] width 18 height 18
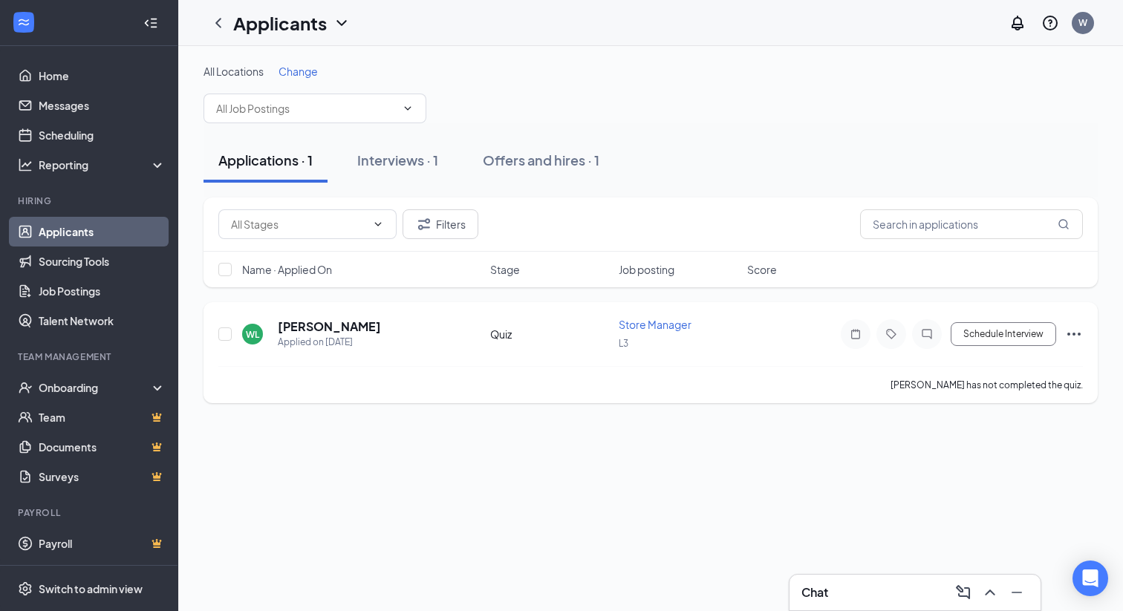
click at [634, 324] on span "Store Manager" at bounding box center [655, 324] width 73 height 13
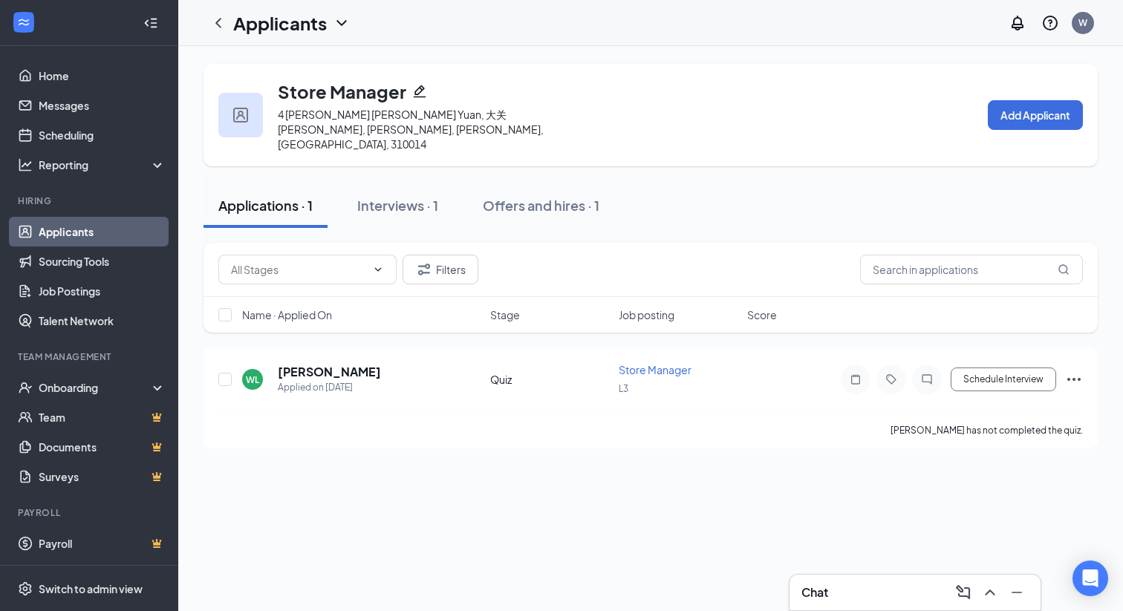
click at [347, 23] on icon "ChevronDown" at bounding box center [342, 23] width 18 height 18
click at [306, 98] on link "Archived applicants" at bounding box center [322, 97] width 160 height 15
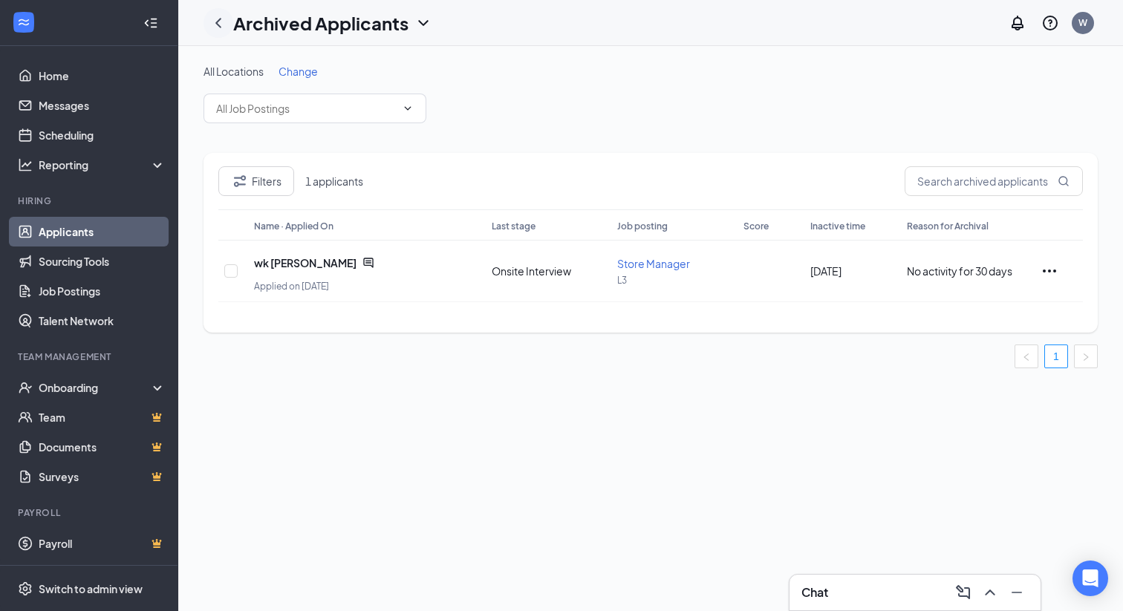
click at [218, 24] on icon "ChevronLeft" at bounding box center [218, 23] width 18 height 18
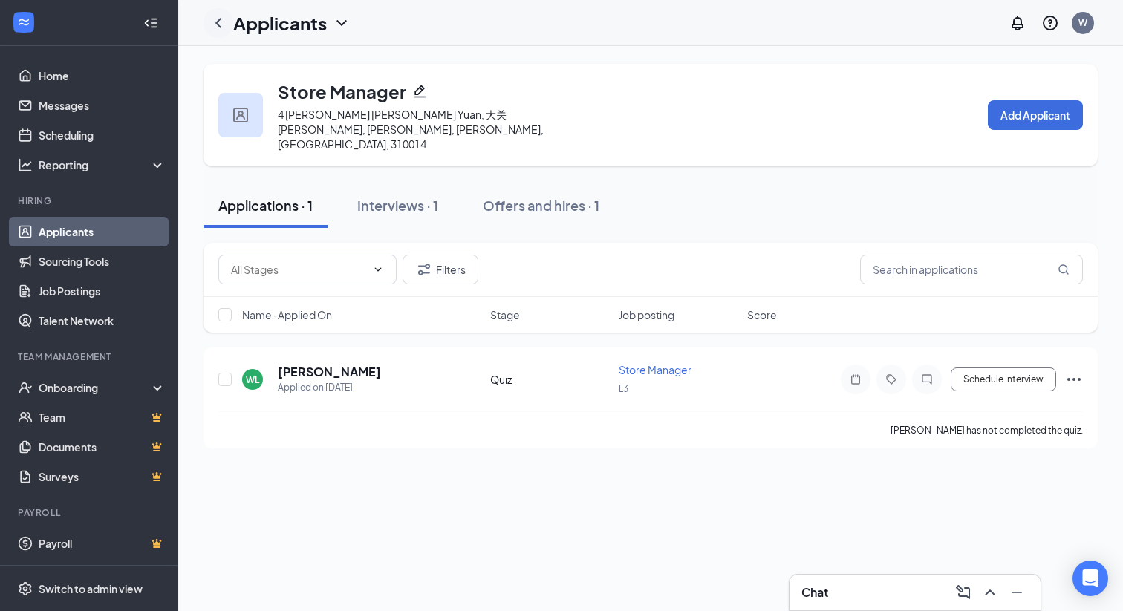
click at [221, 26] on icon "ChevronLeft" at bounding box center [218, 23] width 18 height 18
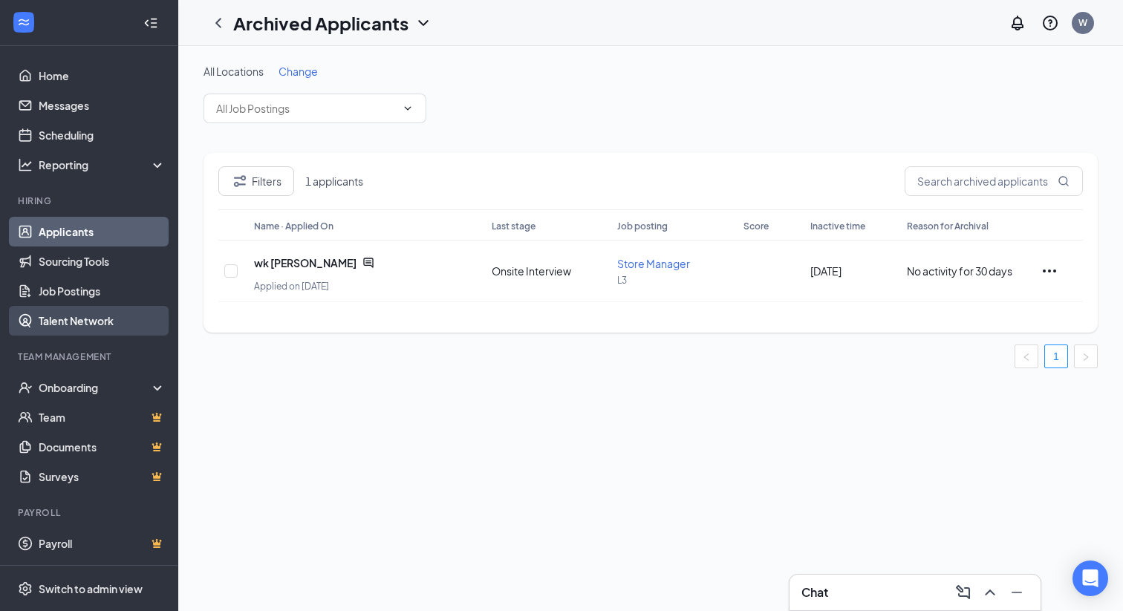
click at [77, 319] on link "Talent Network" at bounding box center [102, 321] width 127 height 30
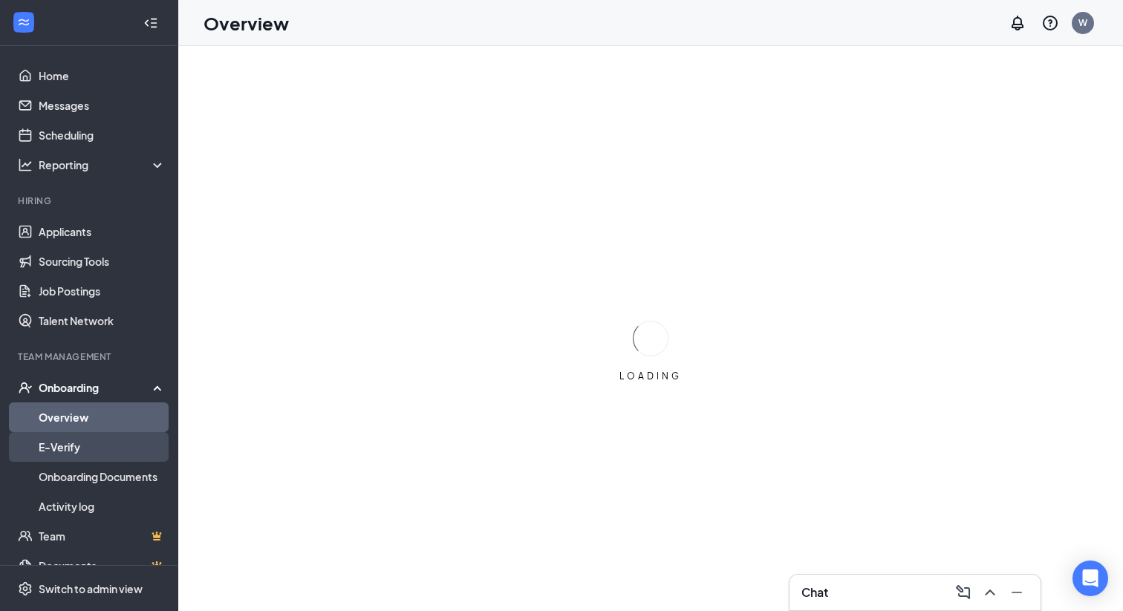
scroll to position [118, 0]
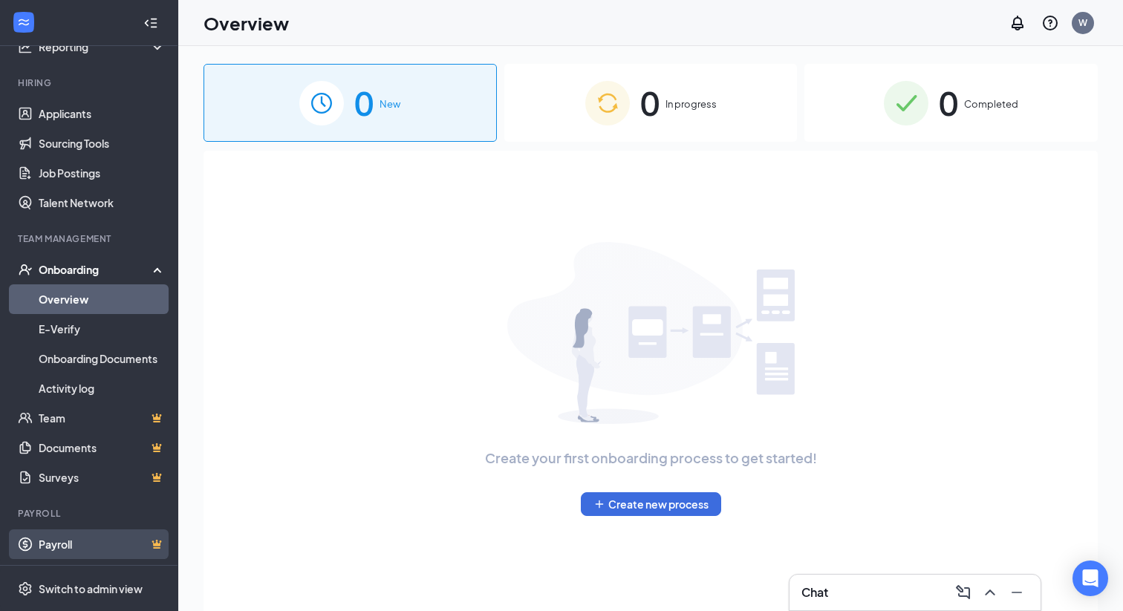
click at [89, 542] on link "Payroll" at bounding box center [102, 545] width 127 height 30
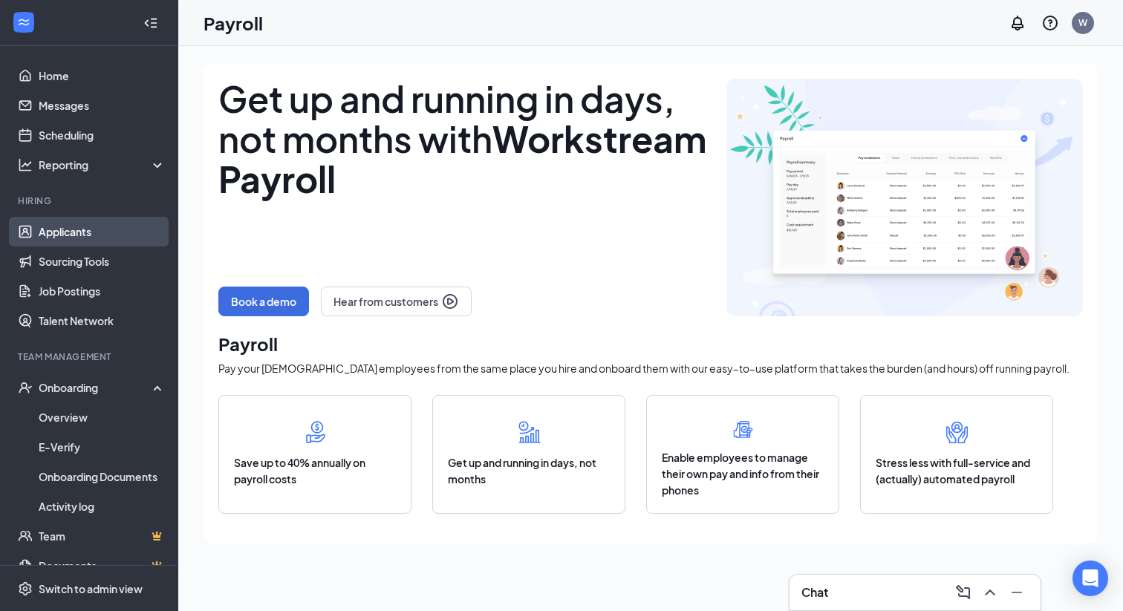
click at [71, 241] on link "Applicants" at bounding box center [102, 232] width 127 height 30
